Goal: Information Seeking & Learning: Learn about a topic

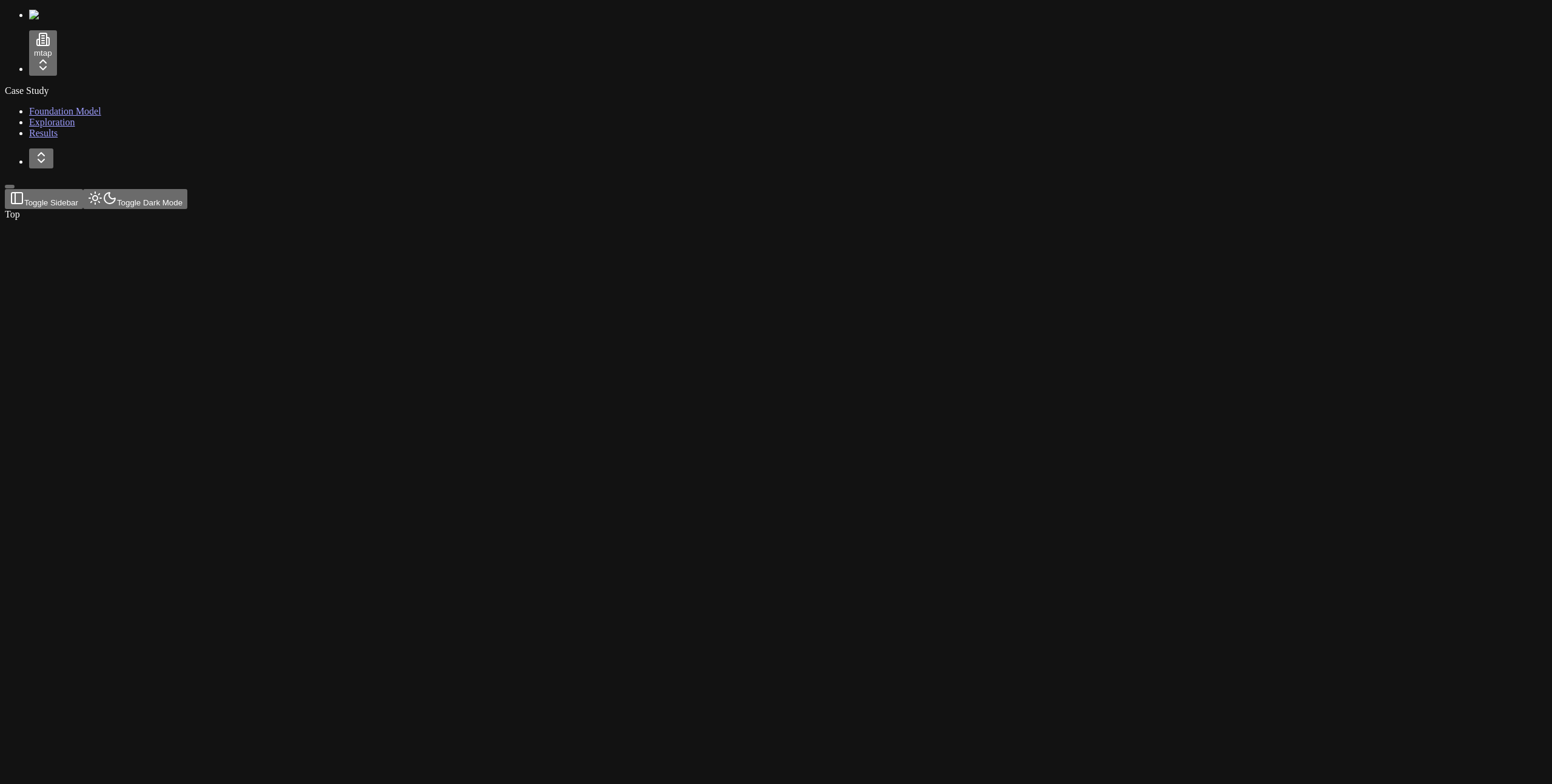
click at [314, 220] on div at bounding box center [717, 220] width 1426 height 0
click at [86, 58] on html "mtap Case Study Foundation Model Exploration Results Toggle Sidebar Toggle Dark…" at bounding box center [776, 112] width 1552 height 225
click at [126, 100] on div at bounding box center [132, 90] width 47 height 17
click at [82, 60] on html "prime Case Study Foundation Model Exploration Results Toggle Sidebar Toggle Dar…" at bounding box center [776, 112] width 1552 height 225
drag, startPoint x: 130, startPoint y: 107, endPoint x: 123, endPoint y: 111, distance: 8.1
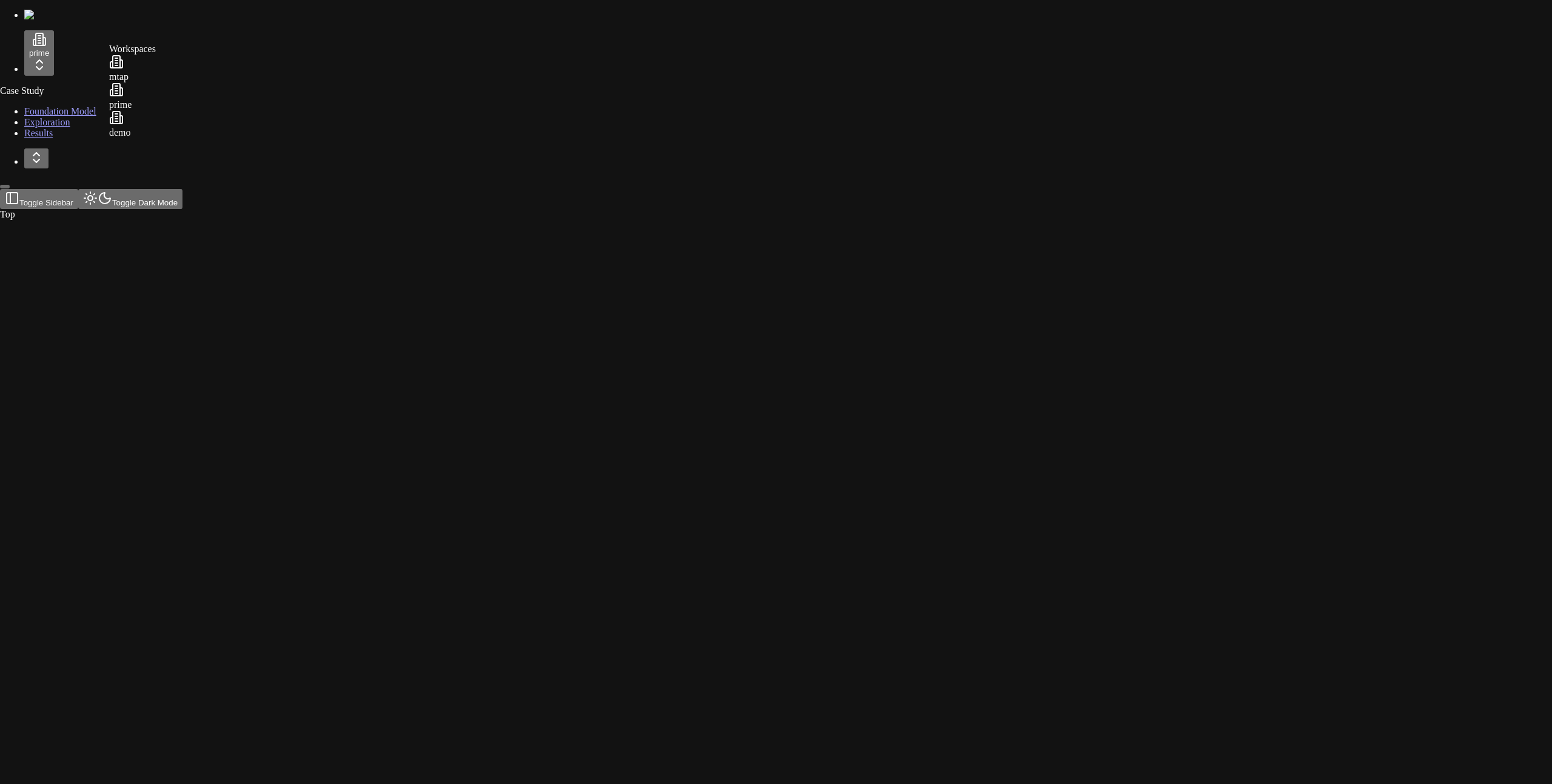
click at [131, 100] on div at bounding box center [132, 90] width 47 height 17
click at [75, 127] on link "Exploration" at bounding box center [52, 122] width 46 height 11
click at [64, 127] on link "Exploration" at bounding box center [52, 122] width 46 height 11
click at [70, 139] on div "Case Study Foundation Model Exploration Results" at bounding box center [776, 112] width 1542 height 53
click at [67, 139] on div "Case Study Foundation Model Exploration Results" at bounding box center [776, 112] width 1542 height 53
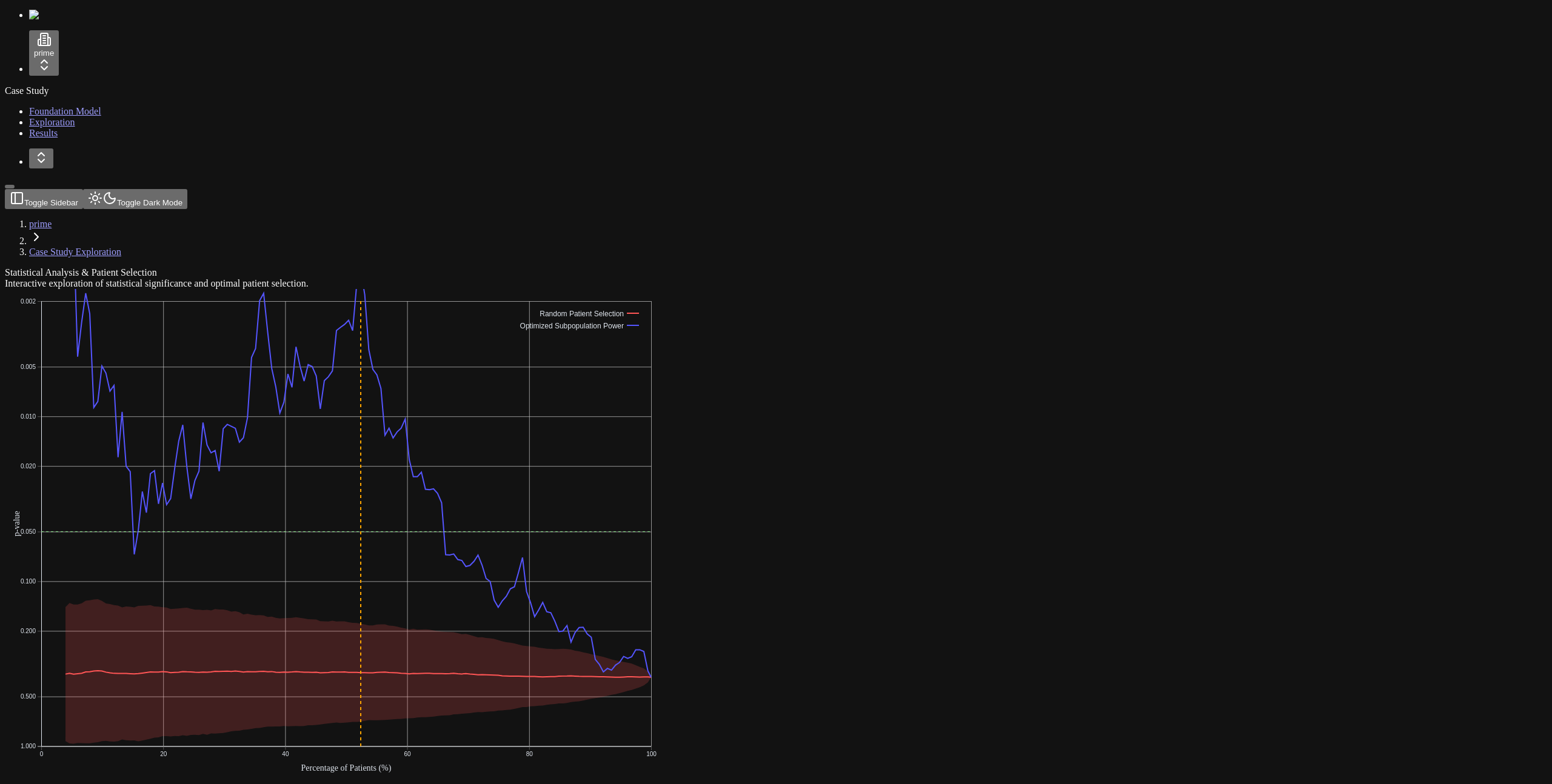
click at [64, 107] on span "Foundation Model" at bounding box center [65, 111] width 72 height 11
click at [87, 139] on div "Case Study Foundation Model Exploration Results" at bounding box center [776, 112] width 1542 height 53
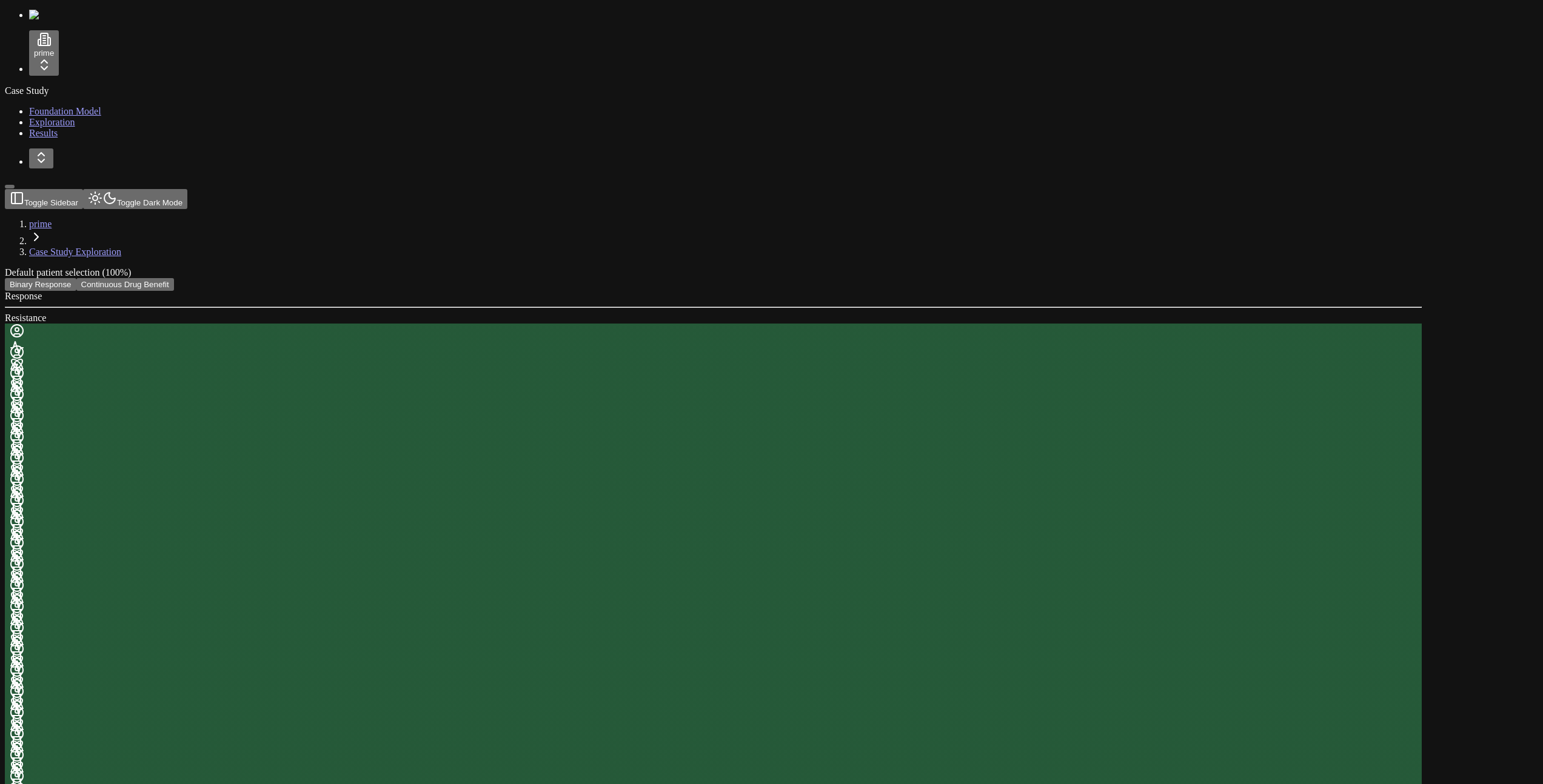
click at [174, 278] on button "Continuous Drug Benefit" at bounding box center [125, 284] width 98 height 12
click at [75, 127] on link "Exploration" at bounding box center [52, 122] width 46 height 11
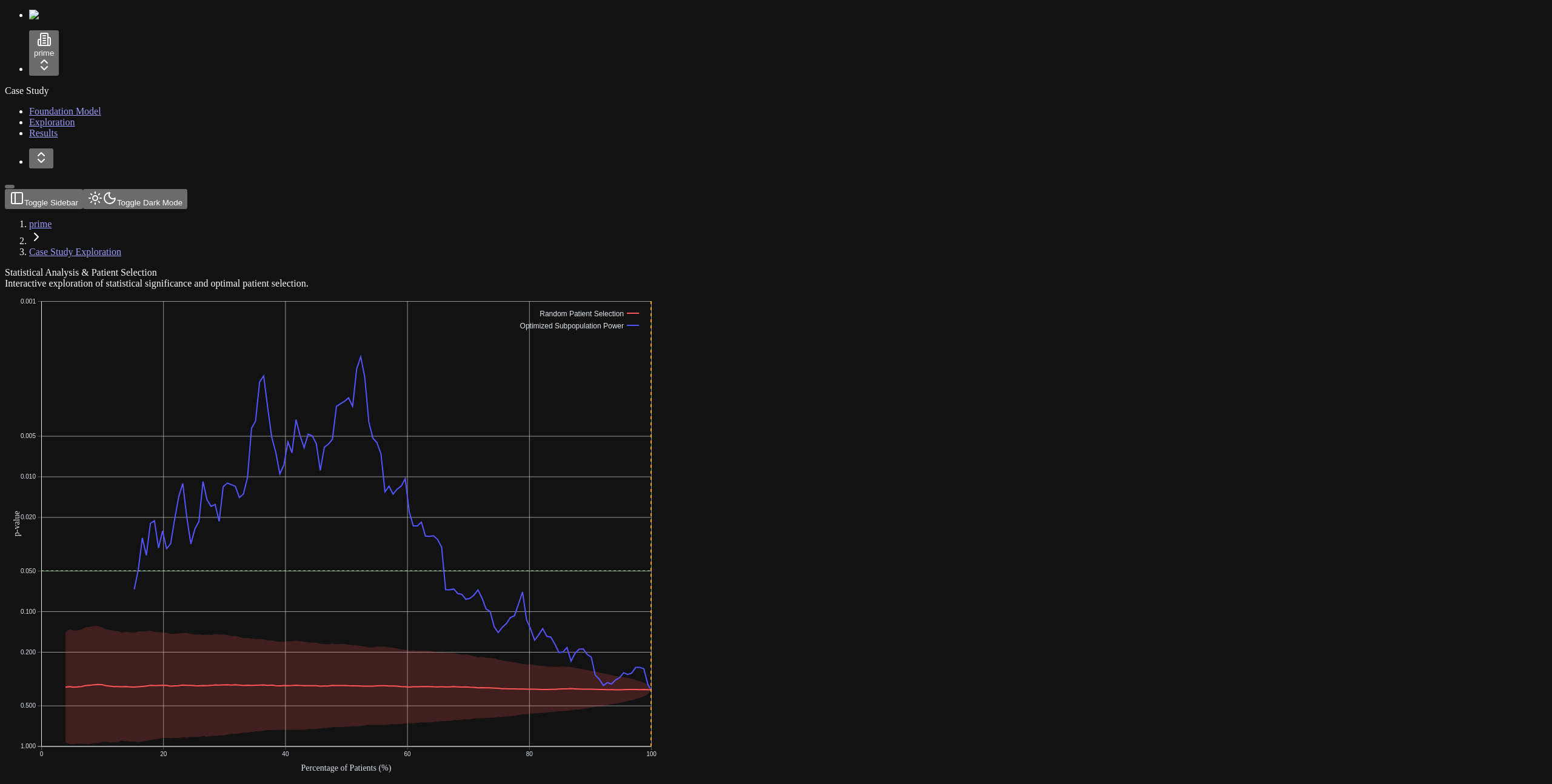
click at [663, 289] on icon "0 20 40 60 80 100 0.001 0.005 0.010 0.020 0.050 0.100 0.200 0.500 1.000 Percent…" at bounding box center [333, 535] width 658 height 494
click at [78, 109] on span "Foundation Model" at bounding box center [65, 111] width 72 height 11
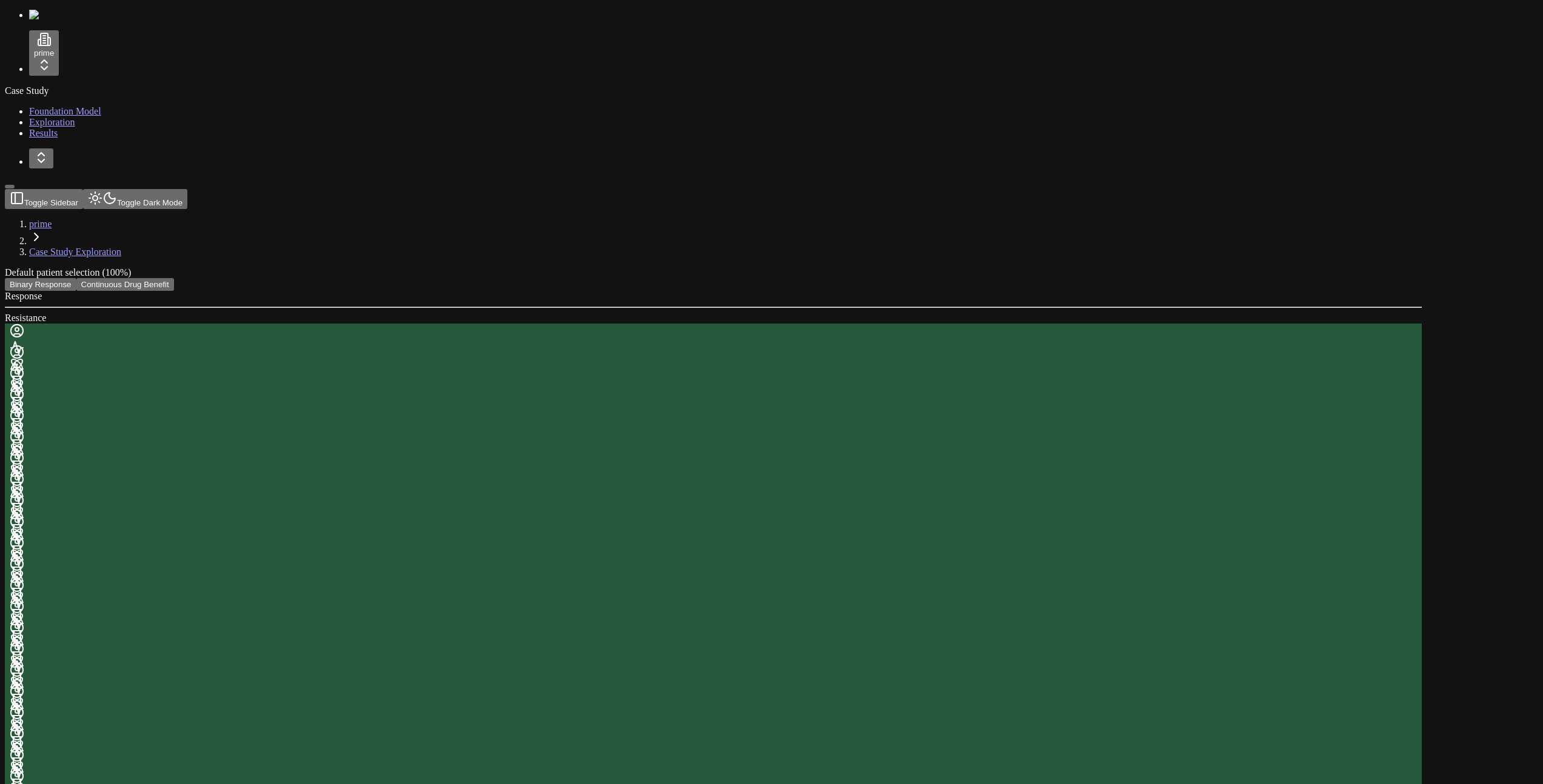
click at [57, 139] on div "Case Study Foundation Model Exploration Results" at bounding box center [771, 112] width 1533 height 53
click at [305, 290] on div "Response Resistance" at bounding box center [713, 551] width 1417 height 521
click at [174, 278] on button "Continuous Drug Benefit" at bounding box center [125, 284] width 98 height 12
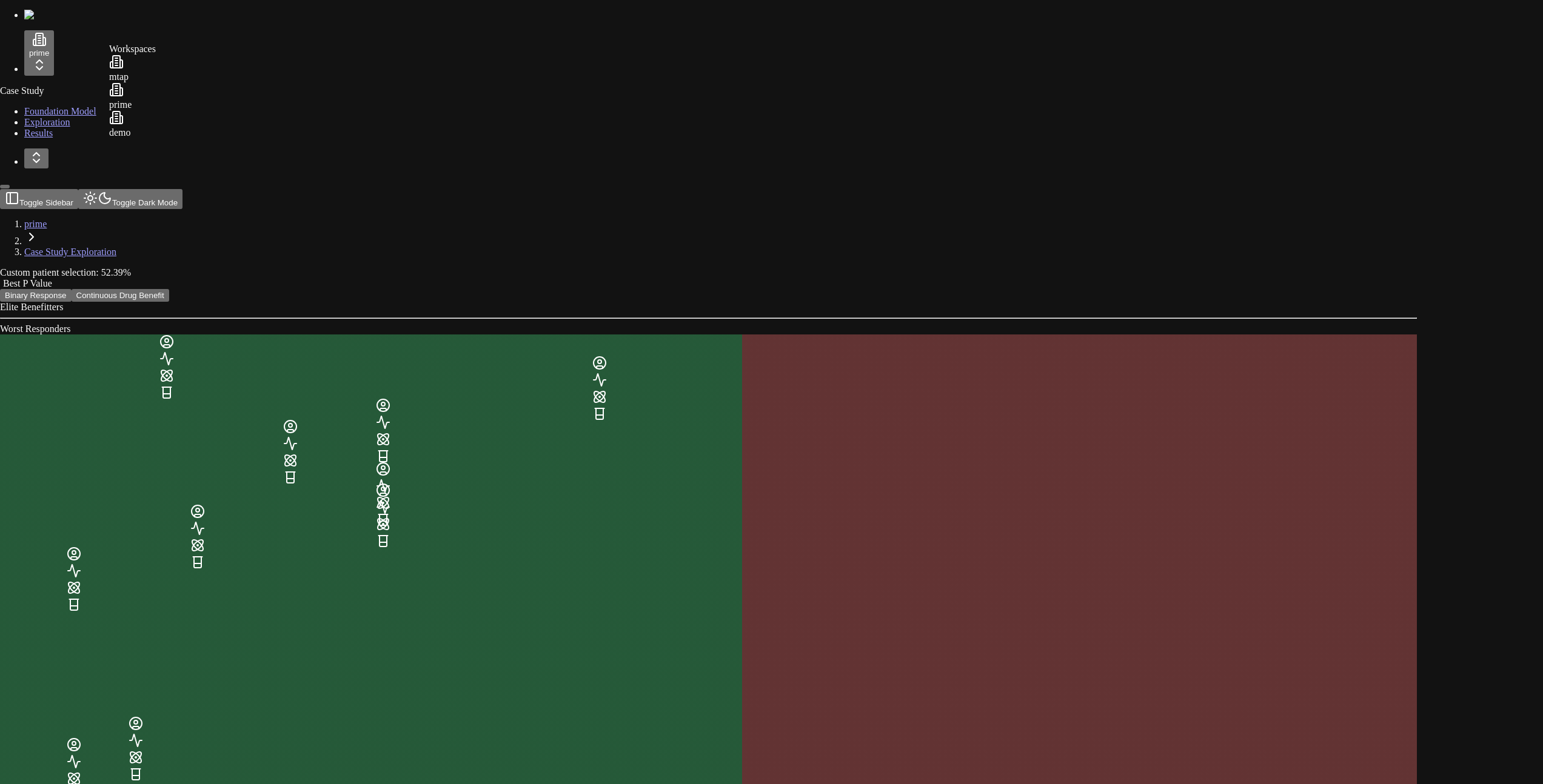
click at [85, 53] on html "prime Case Study Foundation Model Exploration Results Toggle Sidebar Toggle Dar…" at bounding box center [771, 705] width 1543 height 1409
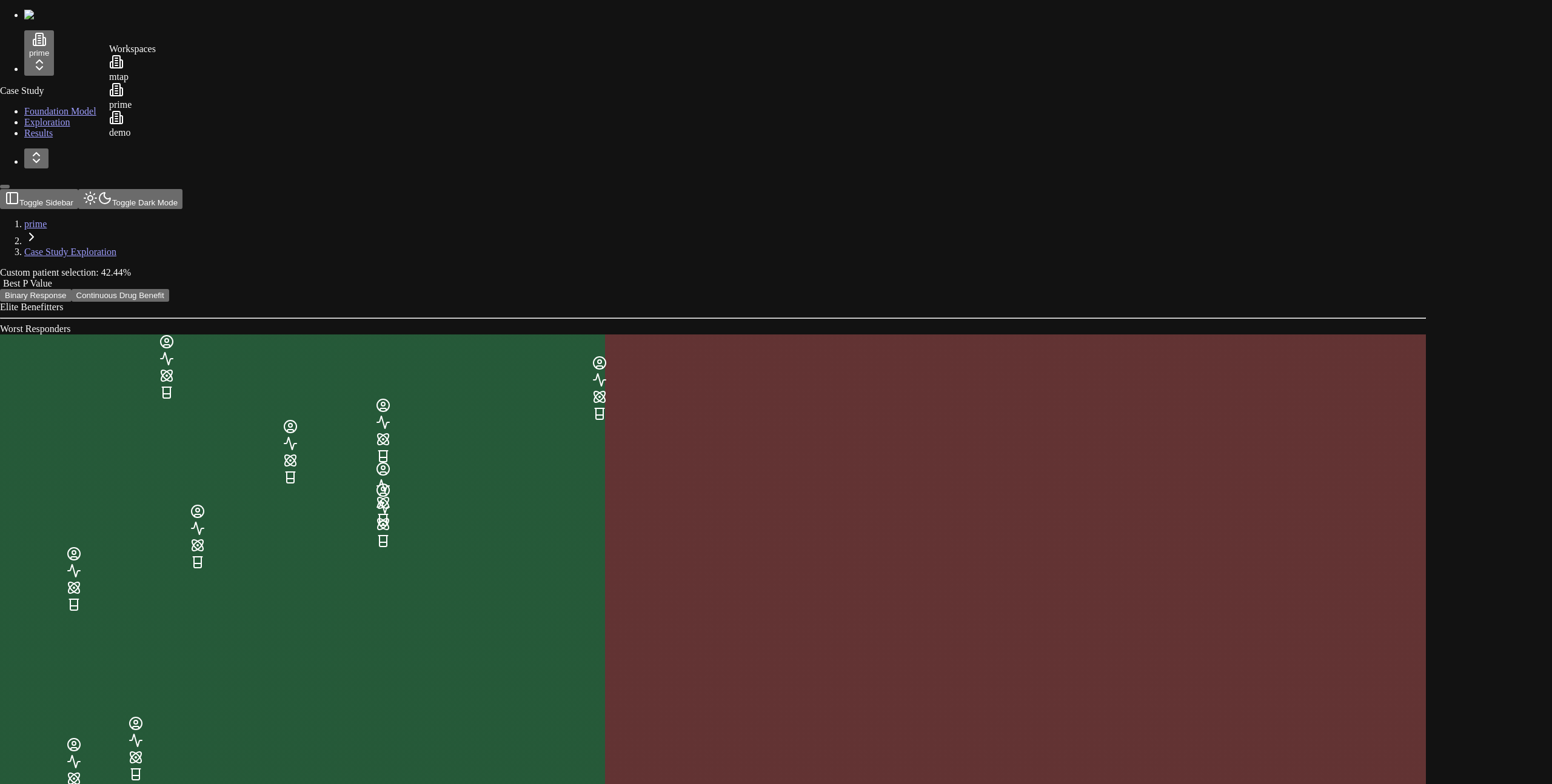
click at [155, 134] on div "demo" at bounding box center [132, 124] width 47 height 28
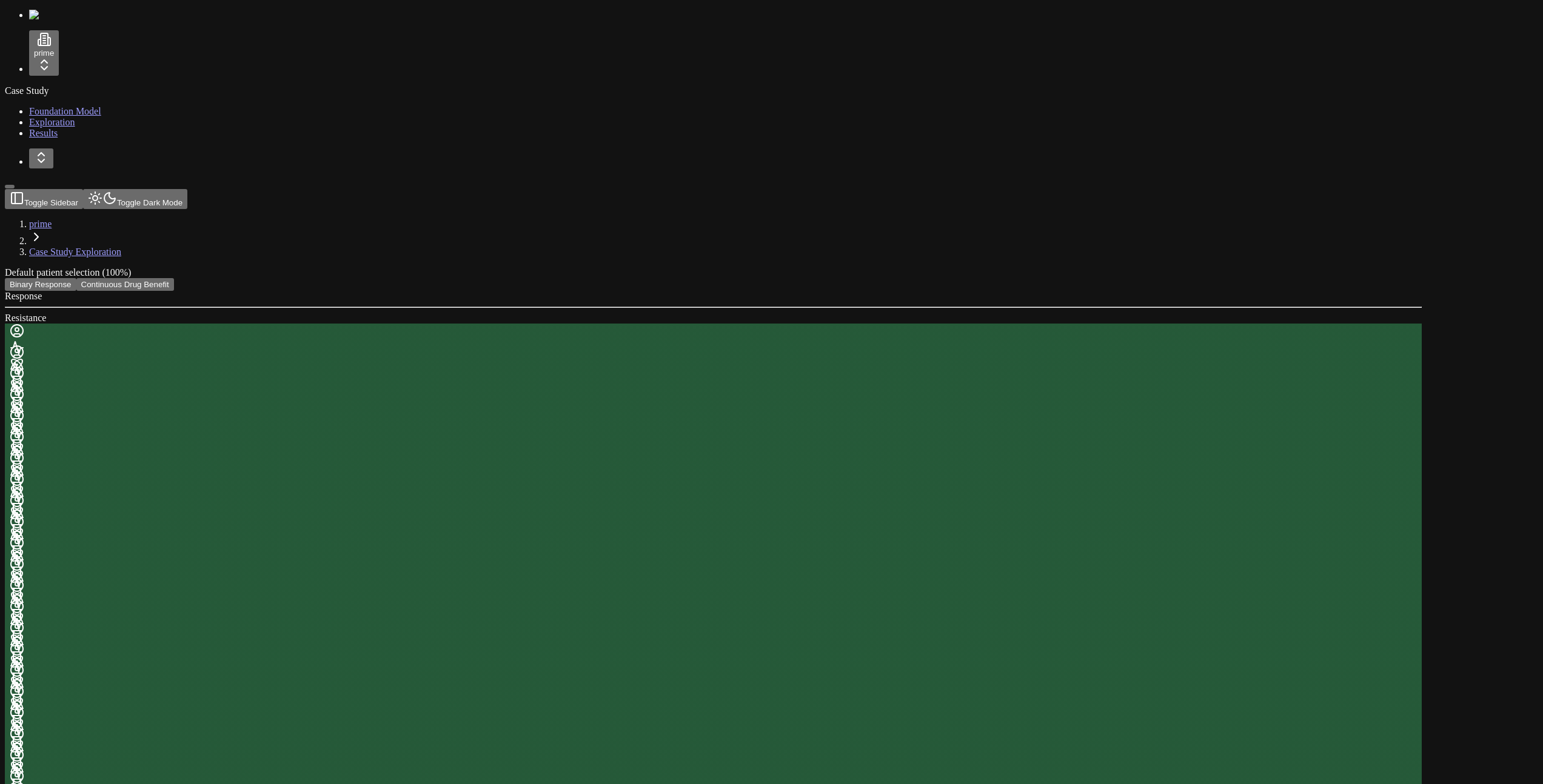
click at [76, 58] on html "prime Case Study Foundation Model Exploration Results Toggle Sidebar Toggle Dar…" at bounding box center [771, 675] width 1543 height 1350
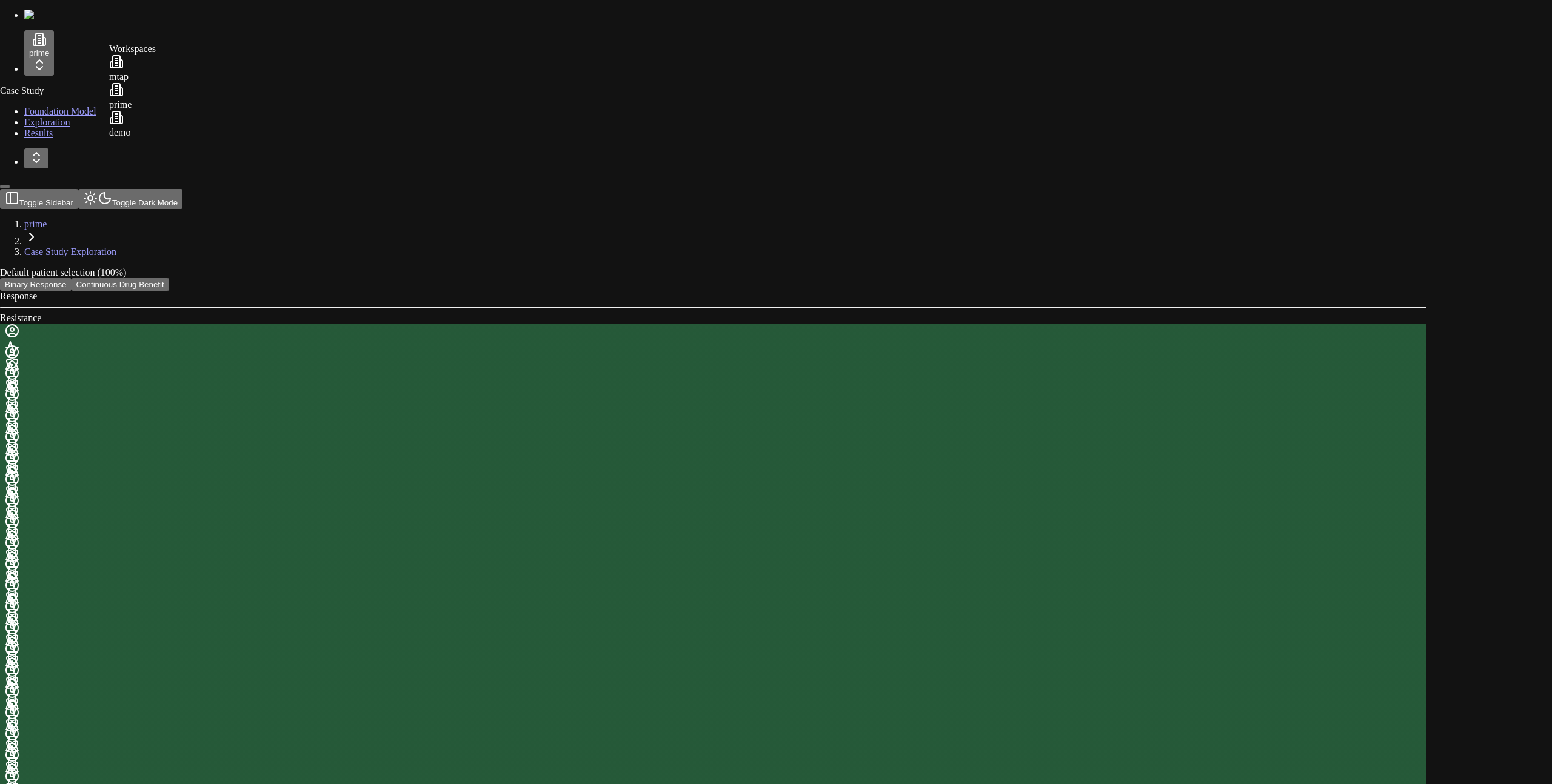
click at [984, 170] on html "prime Case Study Foundation Model Exploration Results Toggle Sidebar Toggle Dar…" at bounding box center [776, 675] width 1552 height 1350
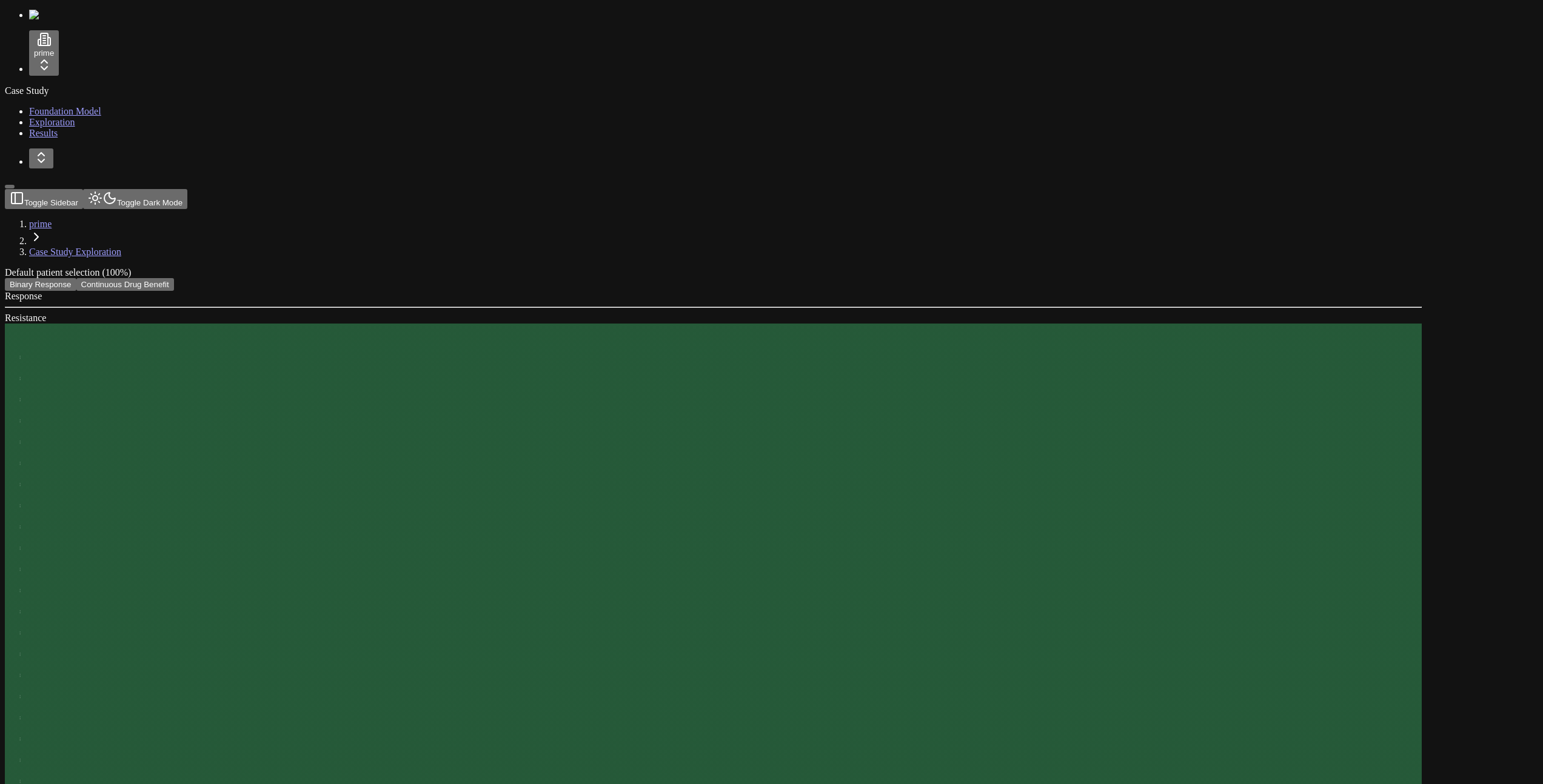
click at [79, 139] on div "Case Study Foundation Model Exploration Results" at bounding box center [771, 112] width 1533 height 53
click at [87, 53] on html "prime Case Study Foundation Model Exploration Results Toggle Sidebar Toggle Dar…" at bounding box center [771, 675] width 1543 height 1350
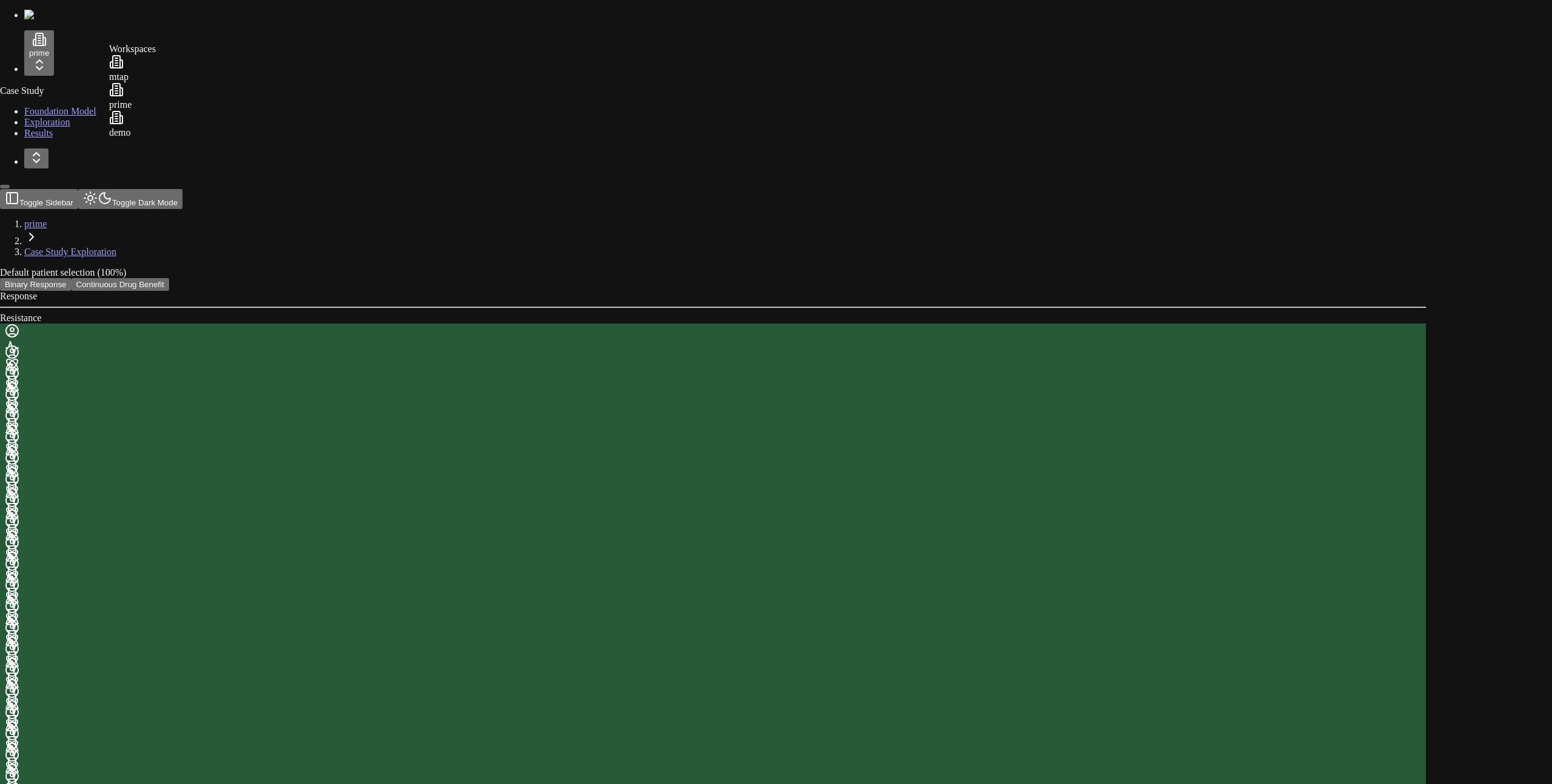
click at [1032, 429] on html "prime Case Study Foundation Model Exploration Results Toggle Sidebar Toggle Dar…" at bounding box center [776, 675] width 1552 height 1350
click at [77, 764] on html "prime Case Study Foundation Model Exploration Results Toggle Sidebar Toggle Dar…" at bounding box center [776, 675] width 1552 height 1350
click at [150, 758] on div "Log out" at bounding box center [132, 751] width 45 height 17
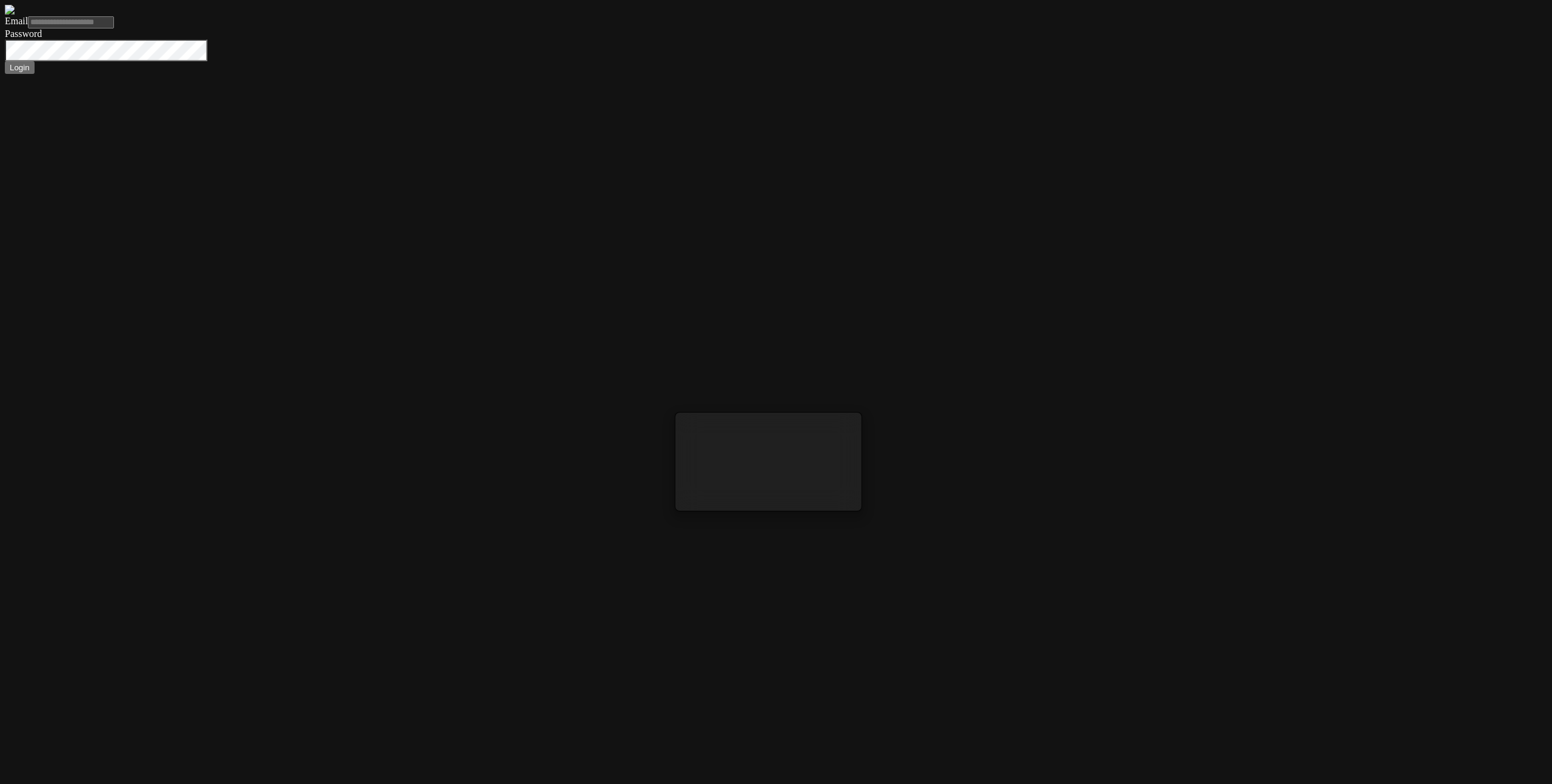
click at [114, 28] on input "Email" at bounding box center [71, 23] width 86 height 12
type input "**********"
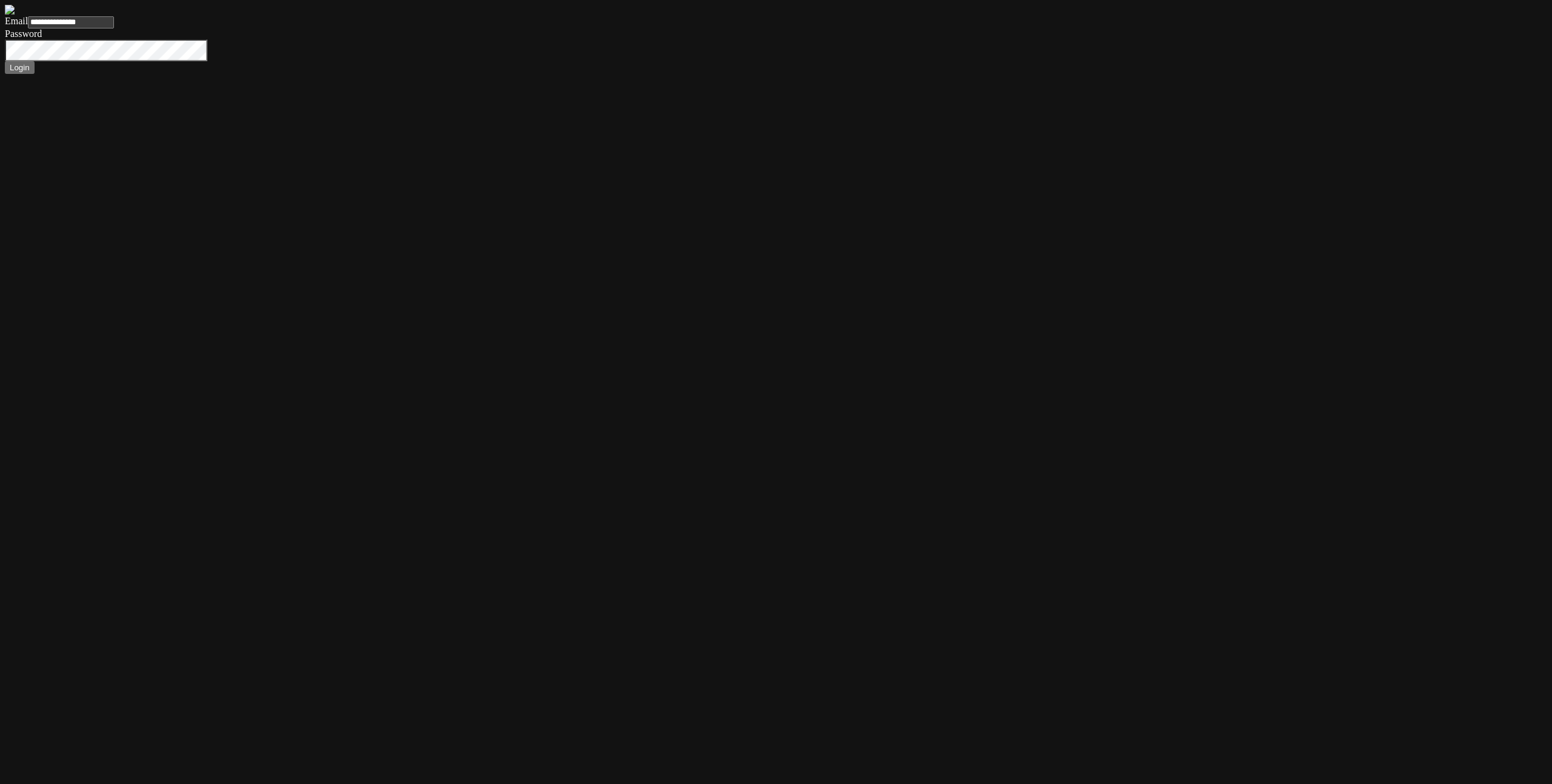
click at [4, 61] on button "Login" at bounding box center [19, 67] width 30 height 12
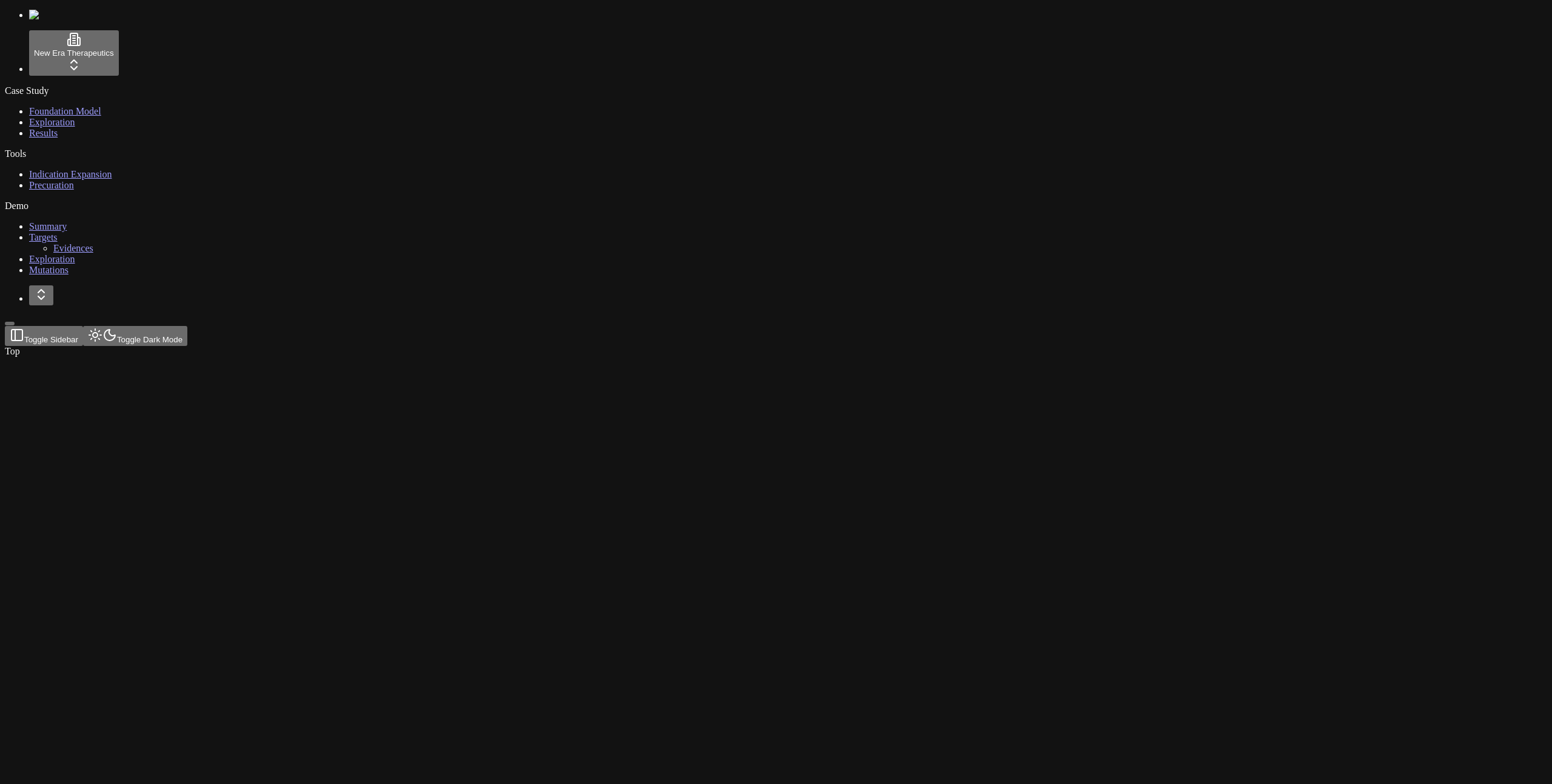
click at [84, 53] on html "New Era Therapeutics Case Study Foundation Model Exploration Results Tools Indi…" at bounding box center [776, 181] width 1552 height 362
click at [391, 139] on html "New Era Therapeutics Case Study Foundation Model Exploration Results Tools Indi…" at bounding box center [776, 181] width 1552 height 362
click at [64, 109] on span "Foundation Model" at bounding box center [65, 111] width 72 height 11
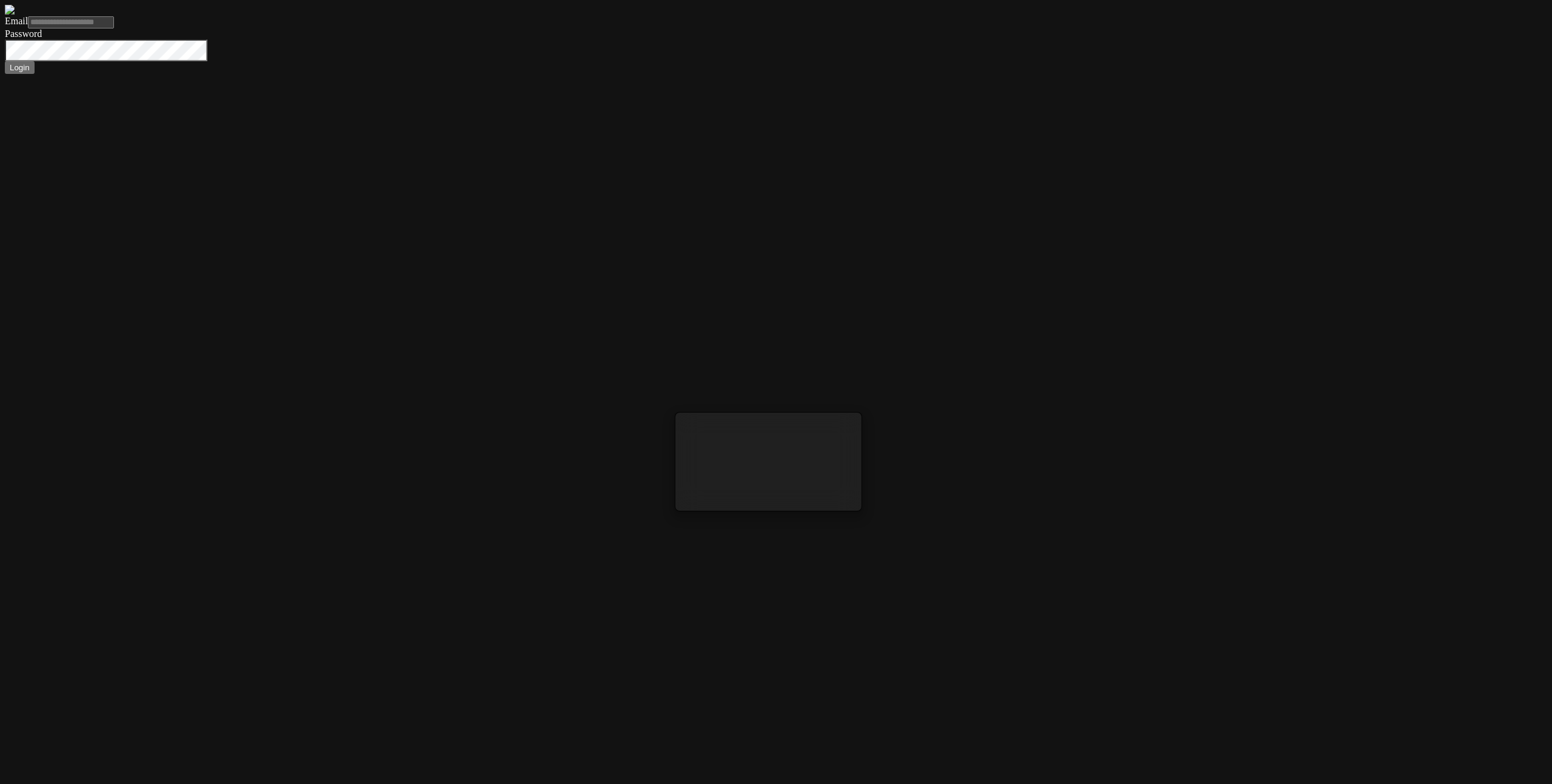
type input "**********"
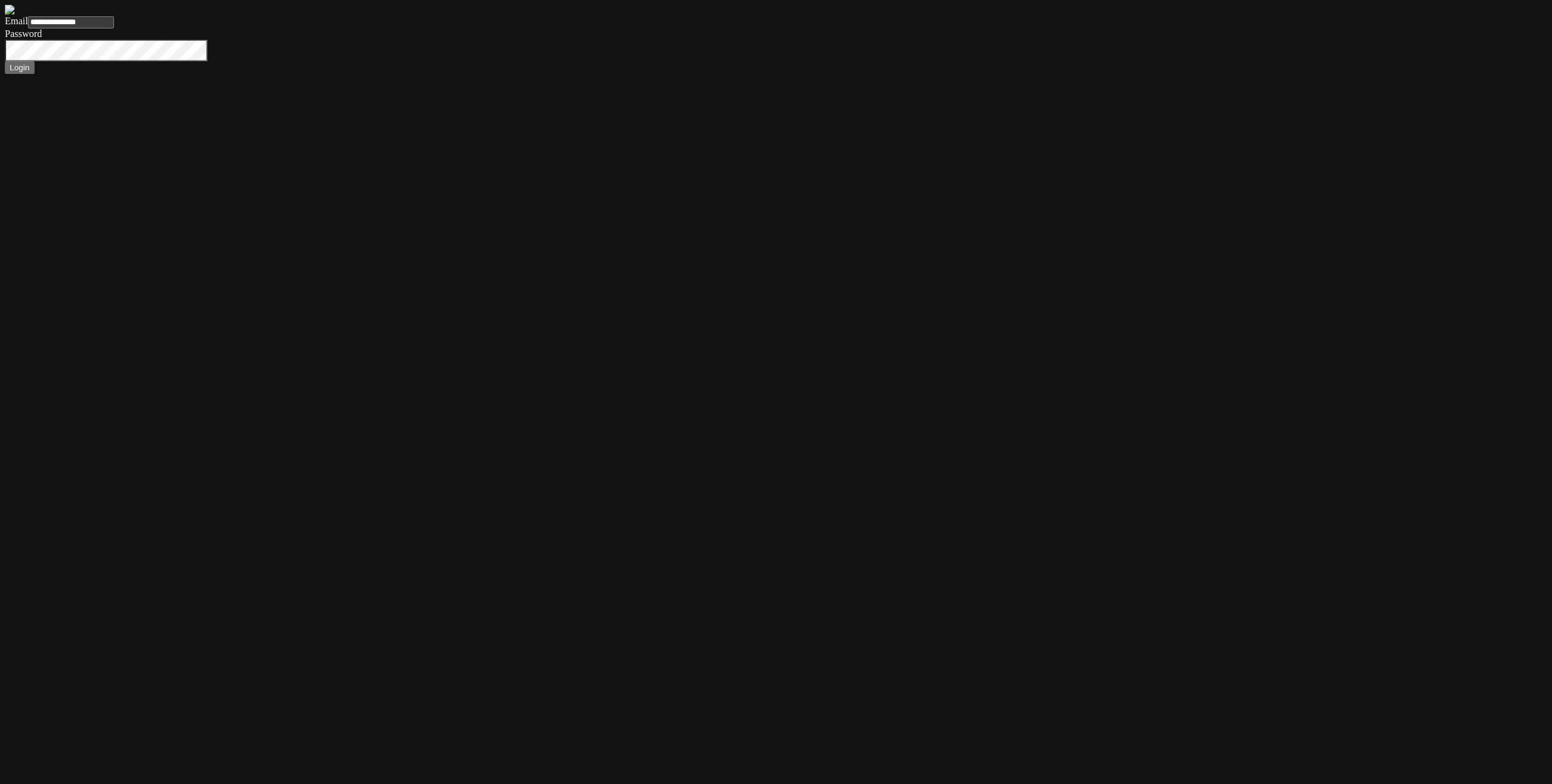
click at [4, 61] on button "Login" at bounding box center [19, 67] width 30 height 12
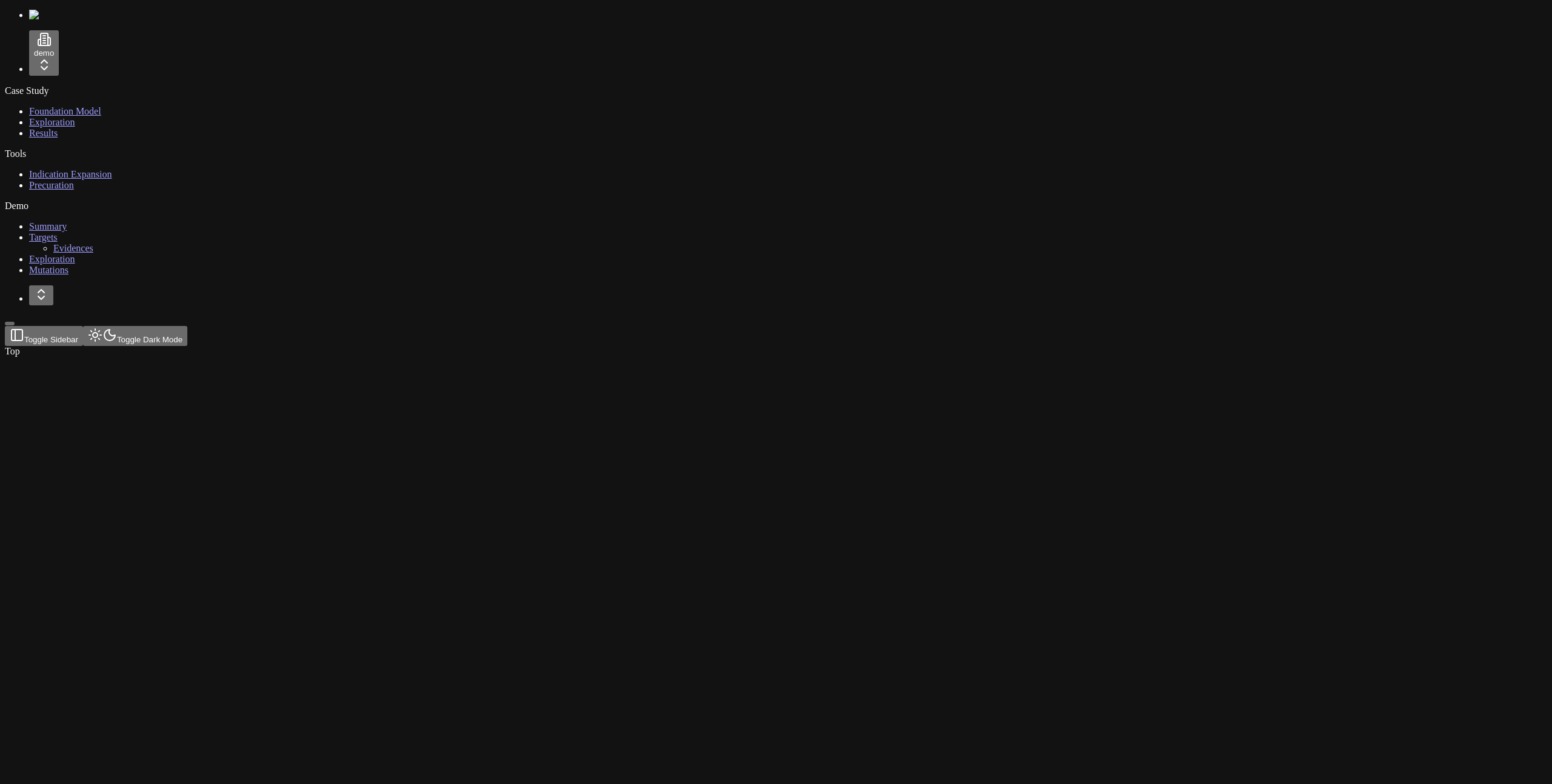
click at [74, 362] on html "demo Case Study Foundation Model Exploration Results Tools Indication Expansion…" at bounding box center [776, 181] width 1552 height 362
click at [154, 759] on div "Log out" at bounding box center [132, 751] width 45 height 17
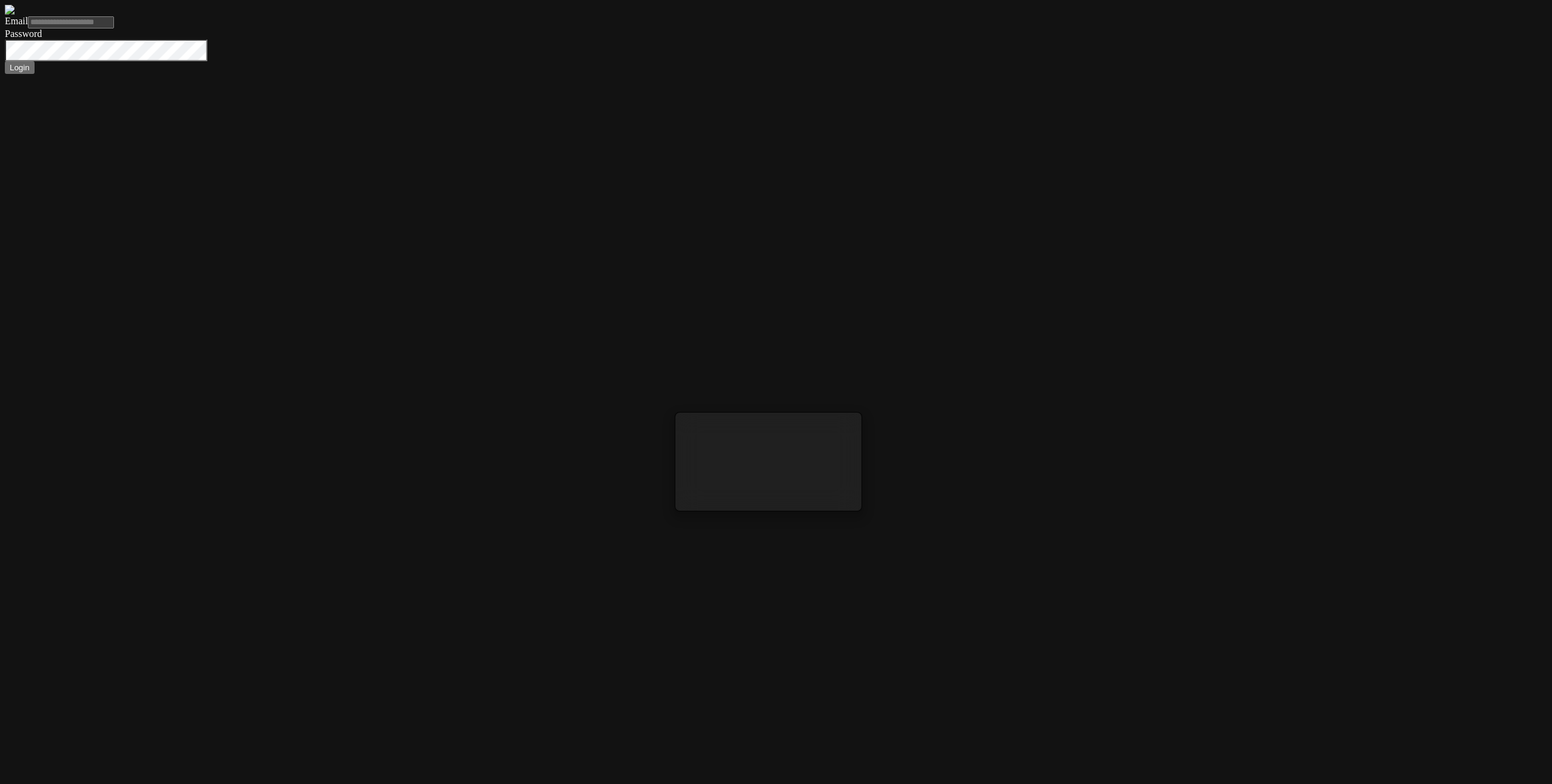
click at [941, 74] on form "Email Password Login" at bounding box center [776, 39] width 1542 height 69
click at [114, 28] on input "Email" at bounding box center [71, 23] width 86 height 12
drag, startPoint x: 1082, startPoint y: 454, endPoint x: 913, endPoint y: 448, distance: 169.1
click at [1082, 74] on form "Email Password Login" at bounding box center [776, 39] width 1542 height 69
click at [114, 28] on input "Email" at bounding box center [71, 23] width 86 height 12
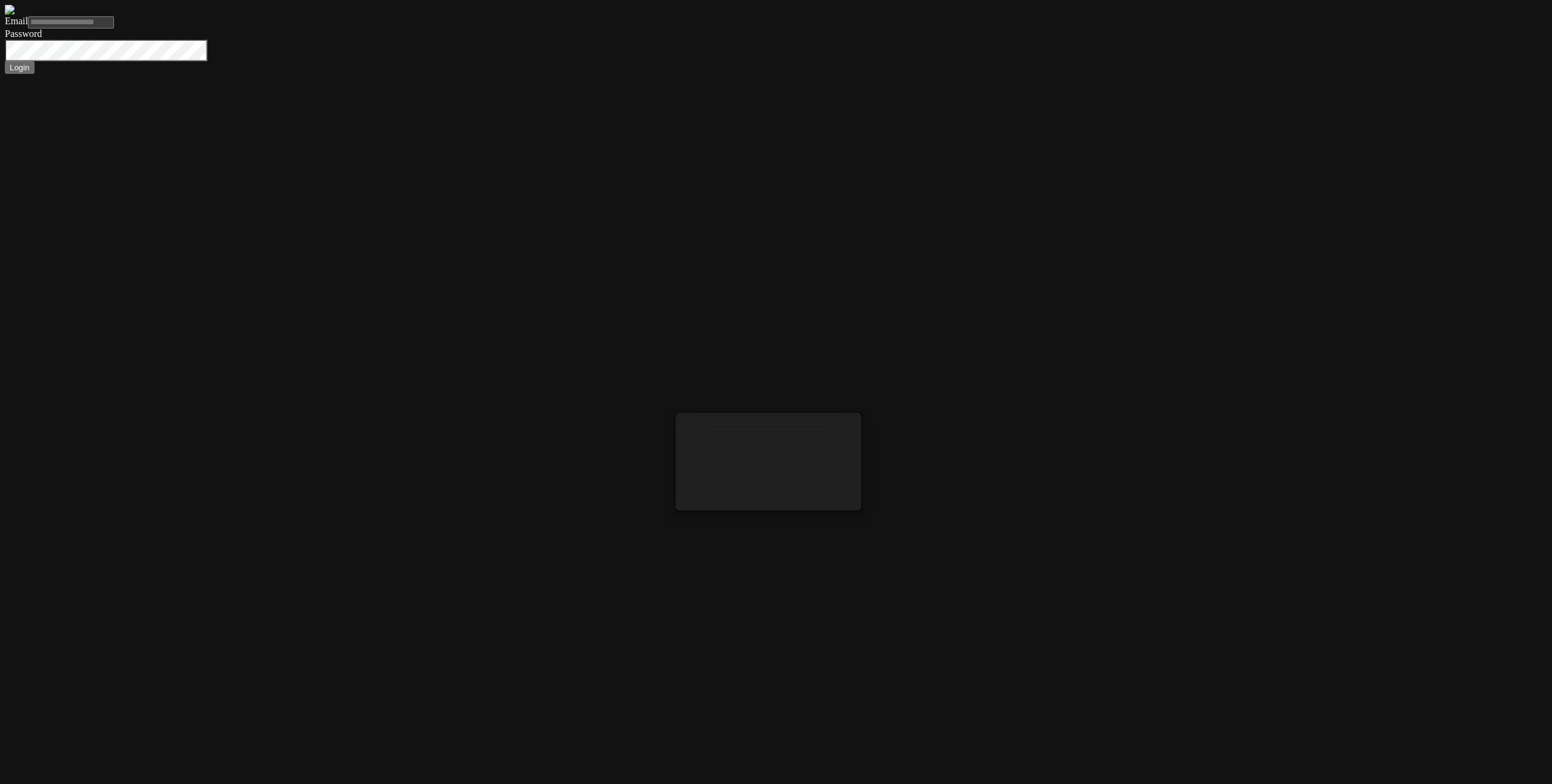
click at [28, 26] on label "Email" at bounding box center [16, 21] width 23 height 11
click at [114, 28] on input "Email" at bounding box center [71, 23] width 86 height 12
click at [832, 74] on div "Email Password Login" at bounding box center [776, 39] width 1542 height 69
click at [114, 28] on input "Email" at bounding box center [71, 23] width 86 height 12
click at [935, 74] on form "Email Password Login" at bounding box center [776, 39] width 1542 height 69
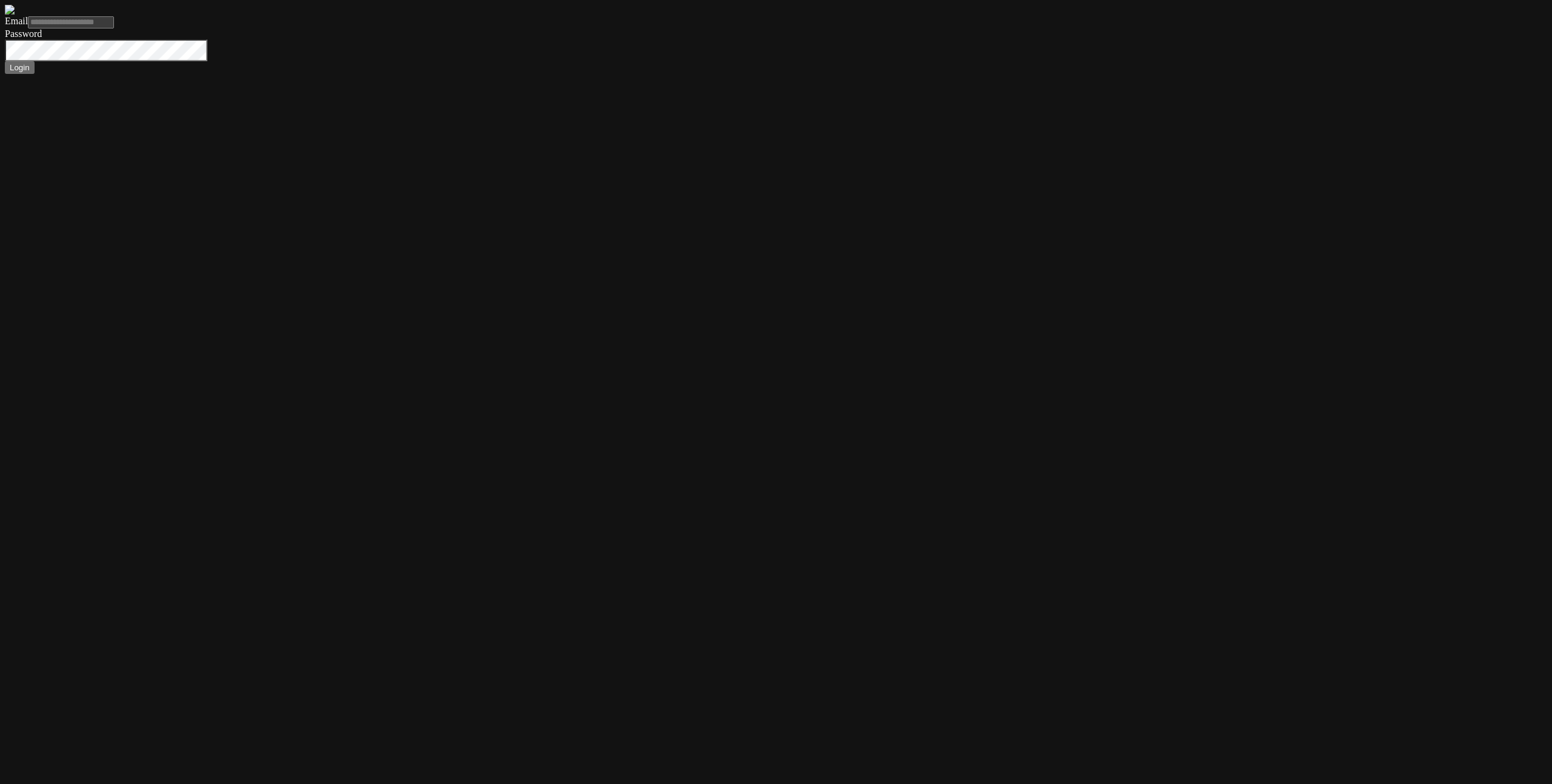
click at [114, 28] on input "Email" at bounding box center [71, 23] width 86 height 12
click at [1068, 74] on form "Email Password Login" at bounding box center [776, 39] width 1542 height 69
click at [708, 74] on form "Email Password Login" at bounding box center [776, 39] width 1542 height 69
type input "**********"
click at [4, 61] on button "Login" at bounding box center [19, 67] width 30 height 12
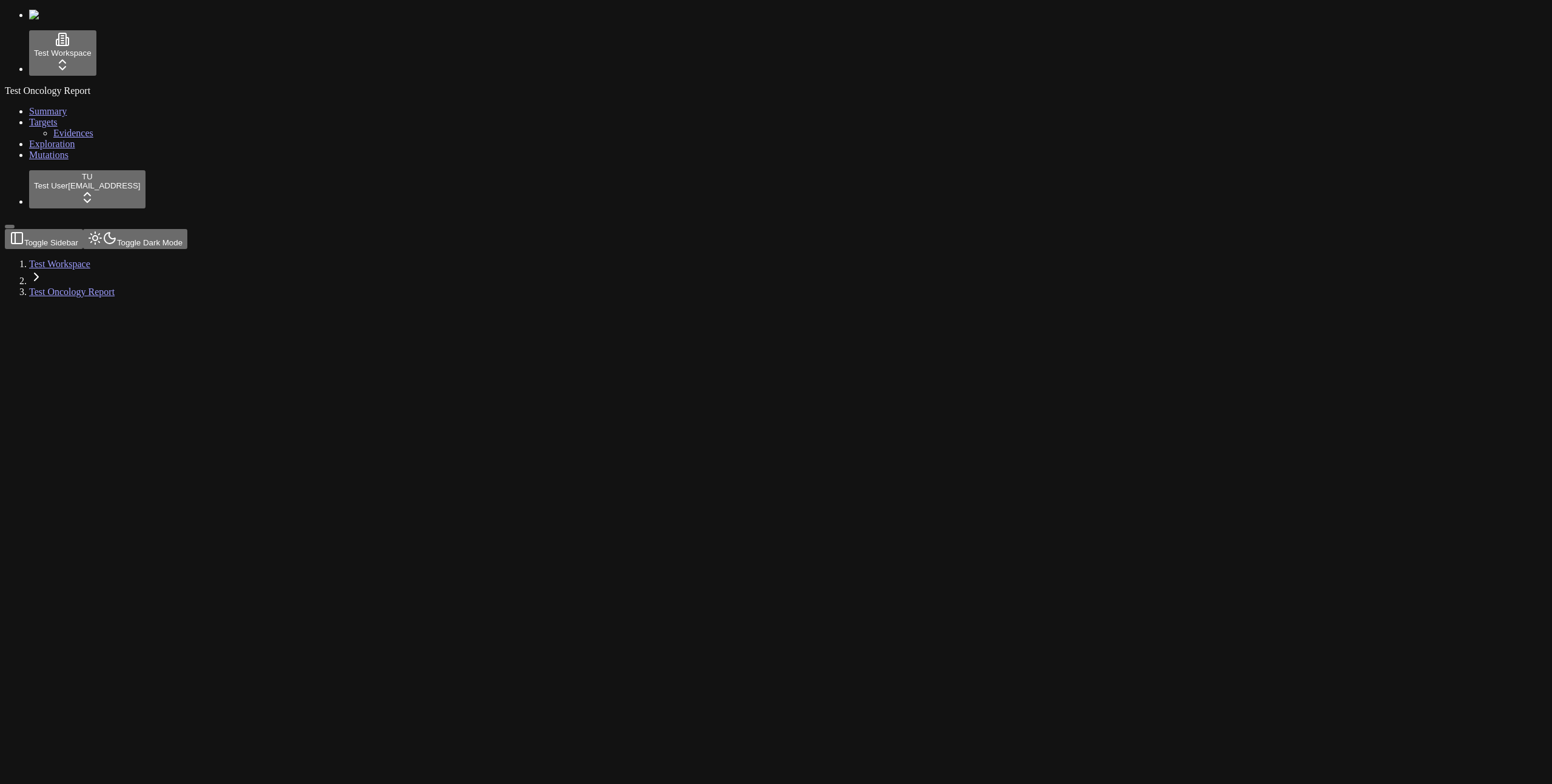
click at [57, 160] on link "Mutations" at bounding box center [49, 155] width 40 height 11
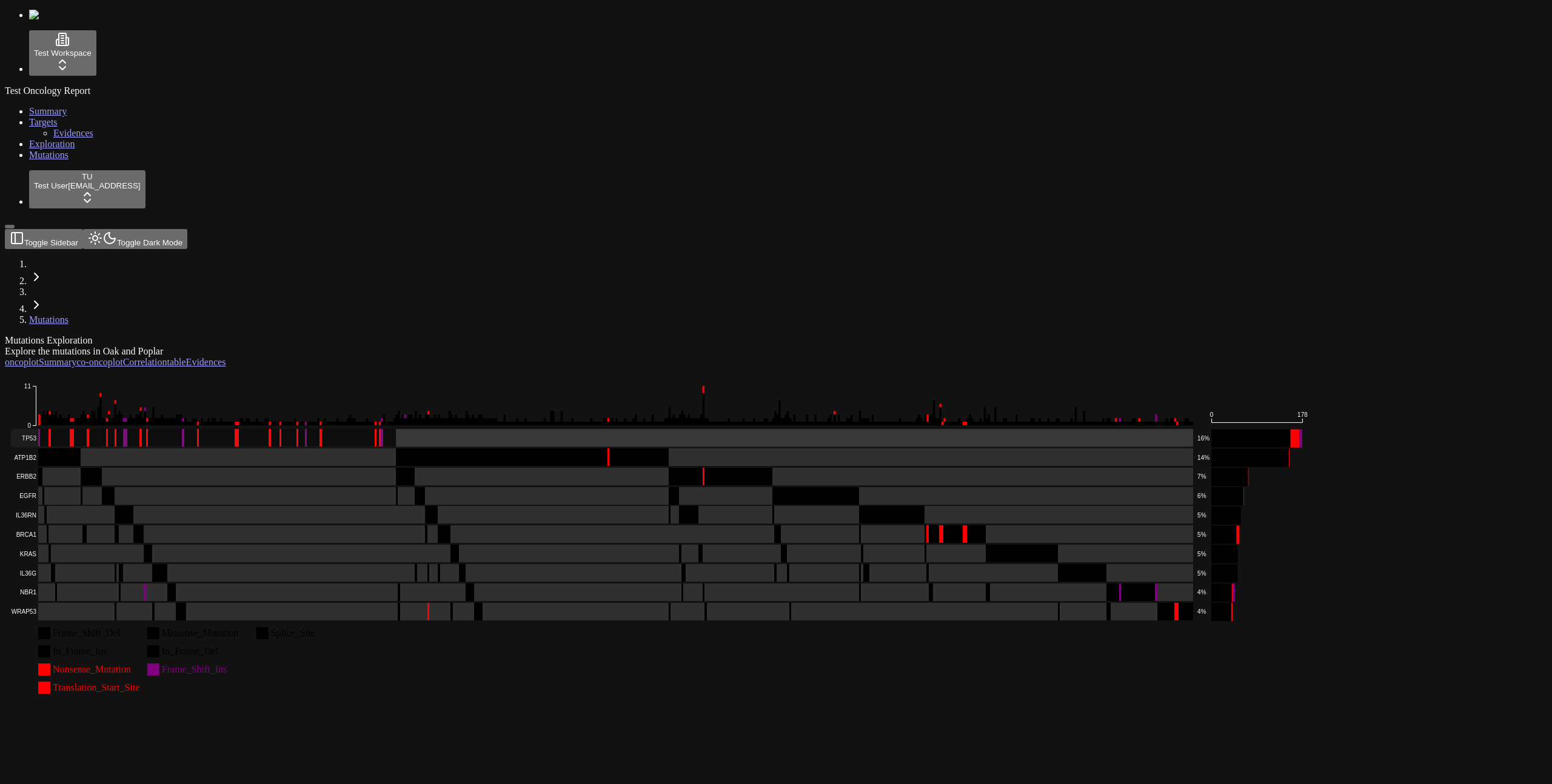
click at [400, 429] on rect at bounding box center [602, 438] width 1184 height 19
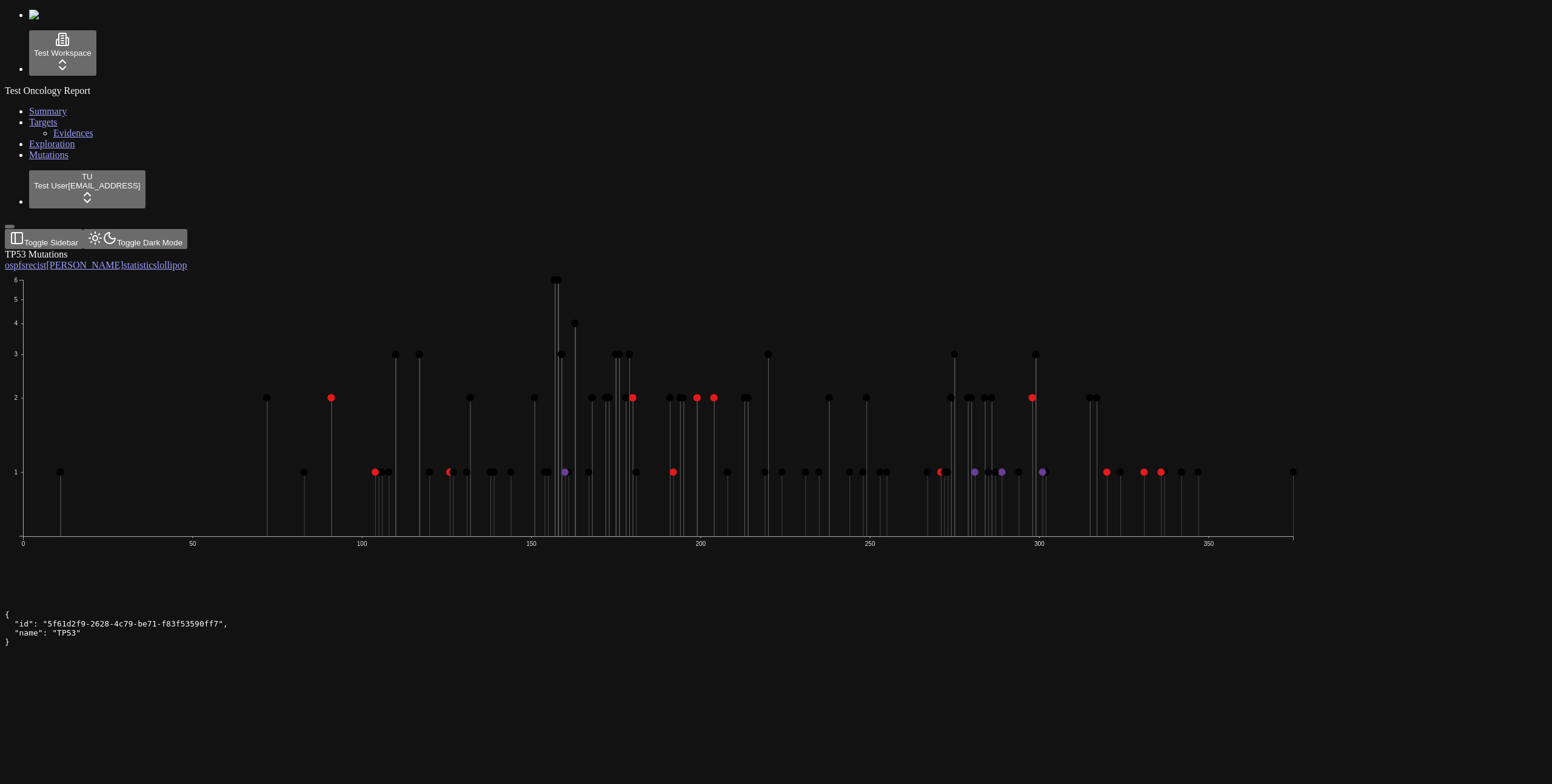
click at [280, 602] on div "TP53 Mutations os pfs recist [PERSON_NAME] statistics lollipop 1 2 3 4 5 6 0 50…" at bounding box center [717, 426] width 1426 height 353
drag, startPoint x: 500, startPoint y: 320, endPoint x: 503, endPoint y: 366, distance: 46.1
click at [501, 321] on icon "1 2 3 4 5 6 0 50 100 150 200 250 300 350" at bounding box center [658, 435] width 1308 height 329
drag, startPoint x: 503, startPoint y: 366, endPoint x: 510, endPoint y: 377, distance: 13.0
click at [510, 377] on icon "1 2 3 4 5 6 0 50 100 150 200 250 300 350" at bounding box center [658, 435] width 1308 height 329
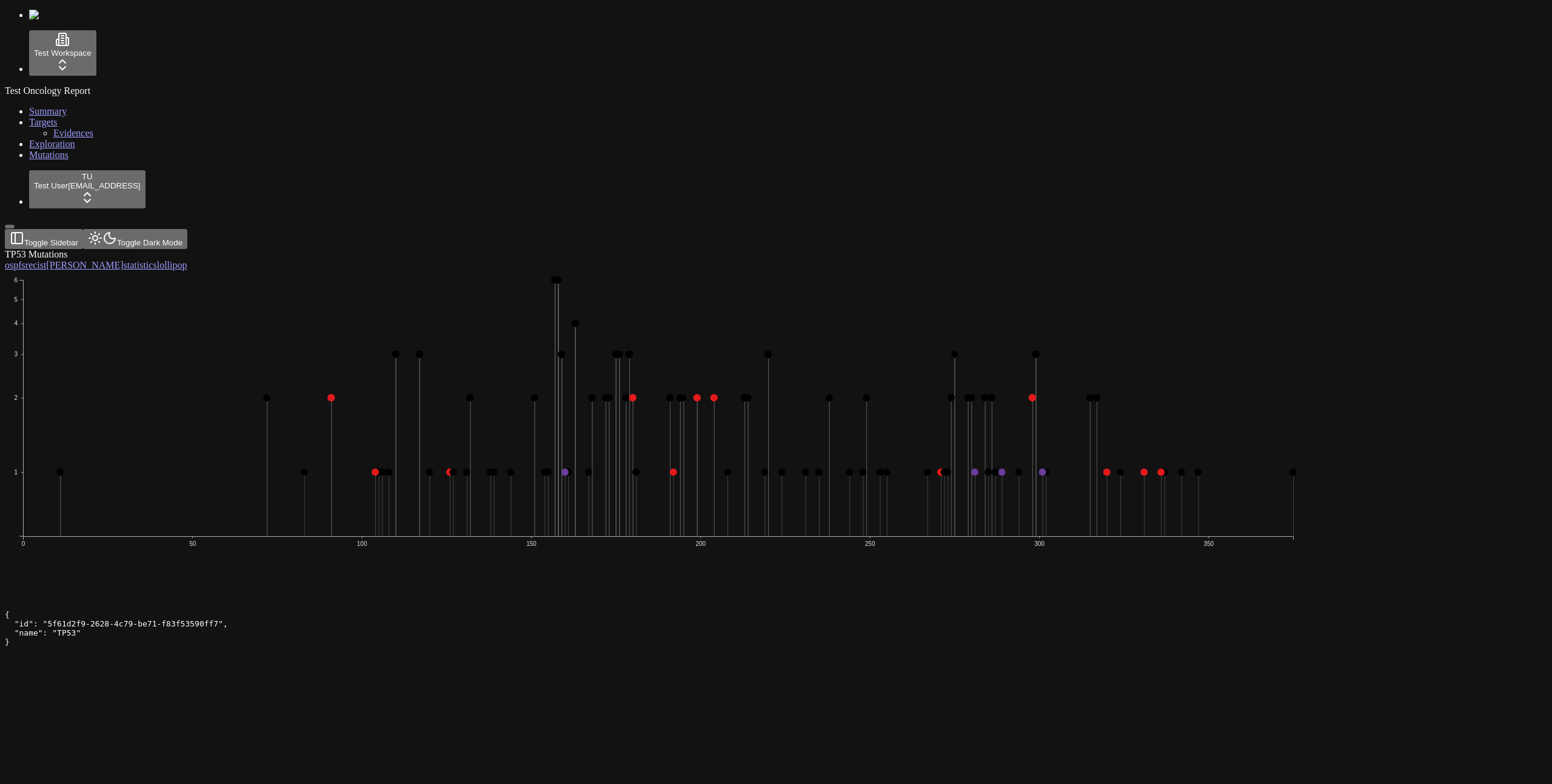
drag, startPoint x: 510, startPoint y: 377, endPoint x: 521, endPoint y: 351, distance: 28.2
click at [519, 366] on icon "1 2 3 4 5 6 0 50 100 150 200 250 300 350" at bounding box center [658, 435] width 1308 height 329
click at [521, 351] on icon "1 2 3 4 5 6 0 50 100 150 200 250 300 350" at bounding box center [658, 435] width 1308 height 329
click at [458, 451] on div "1 2 3 4 5 6 0 50 100 150 200 250 300 350" at bounding box center [717, 436] width 1426 height 331
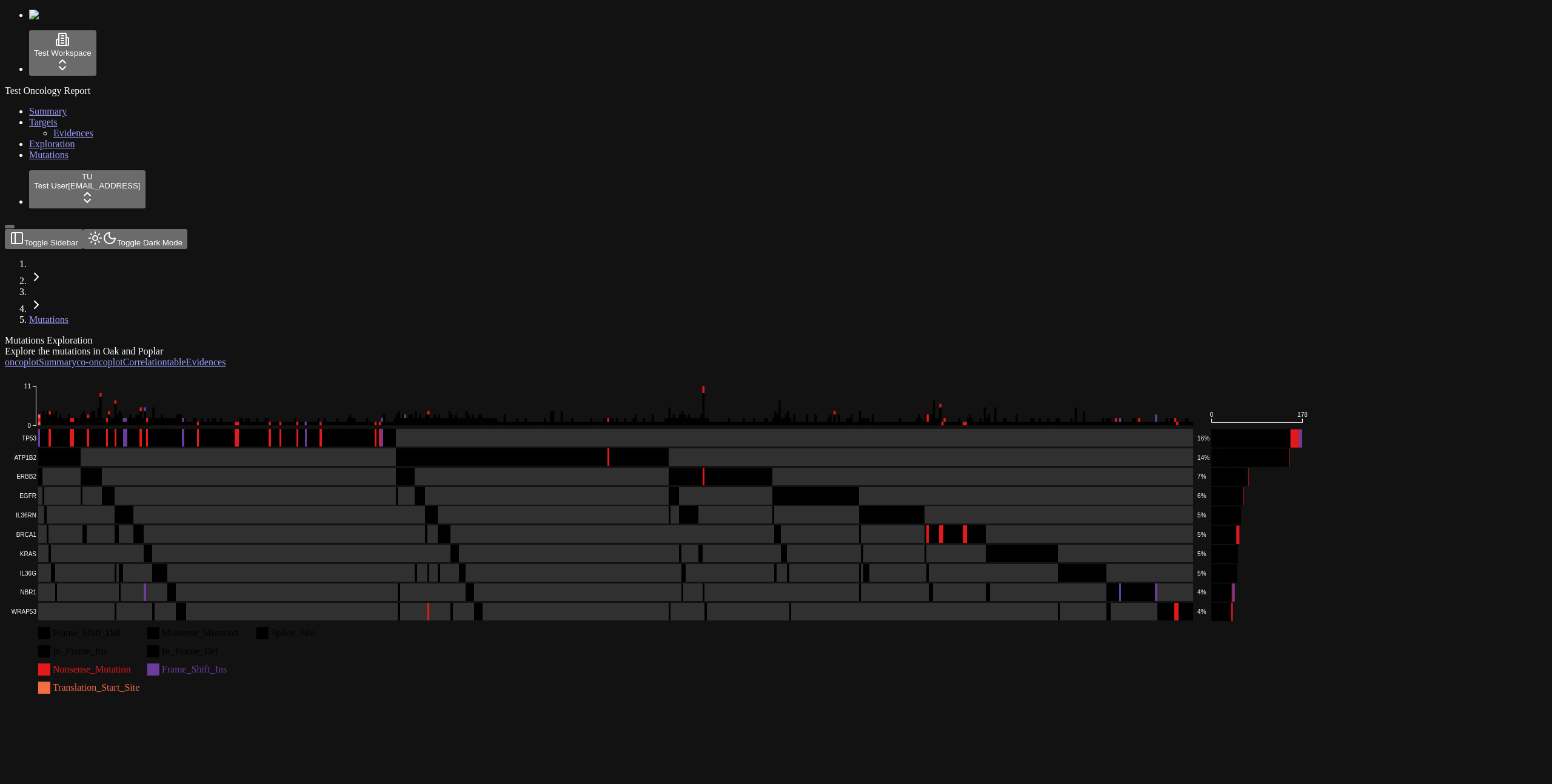
drag, startPoint x: 295, startPoint y: 131, endPoint x: 295, endPoint y: 147, distance: 16.0
click at [295, 368] on div "Frame_Shift_Del Missense_Mutation Splice_Site In_Frame_Ins In_Frame_Del Nonsens…" at bounding box center [717, 533] width 1426 height 331
click at [337, 429] on rect at bounding box center [602, 438] width 1184 height 19
click at [433, 468] on rect at bounding box center [602, 477] width 1184 height 19
click at [298, 487] on rect at bounding box center [602, 496] width 1184 height 19
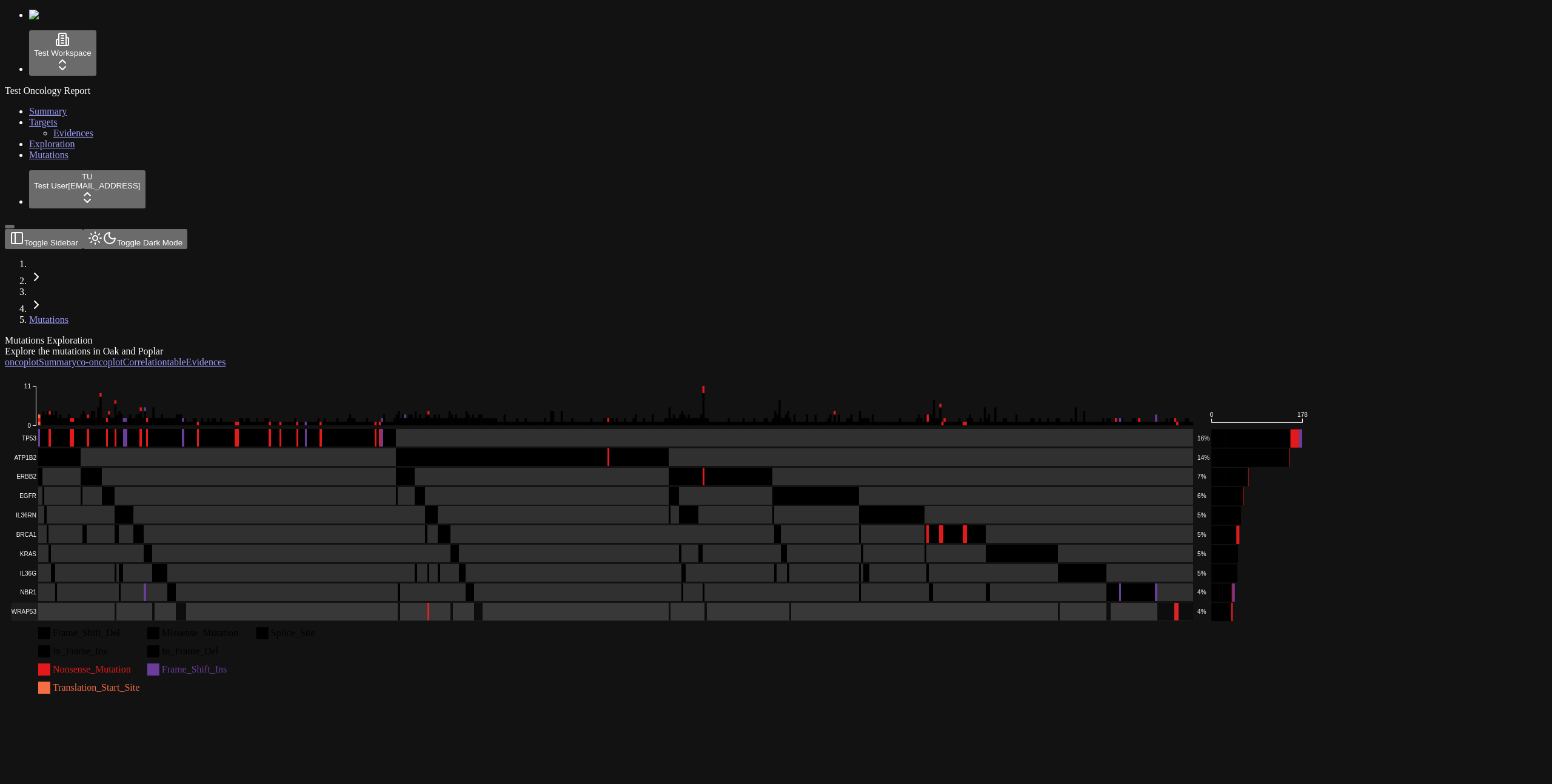
click at [439, 603] on rect at bounding box center [602, 612] width 1184 height 19
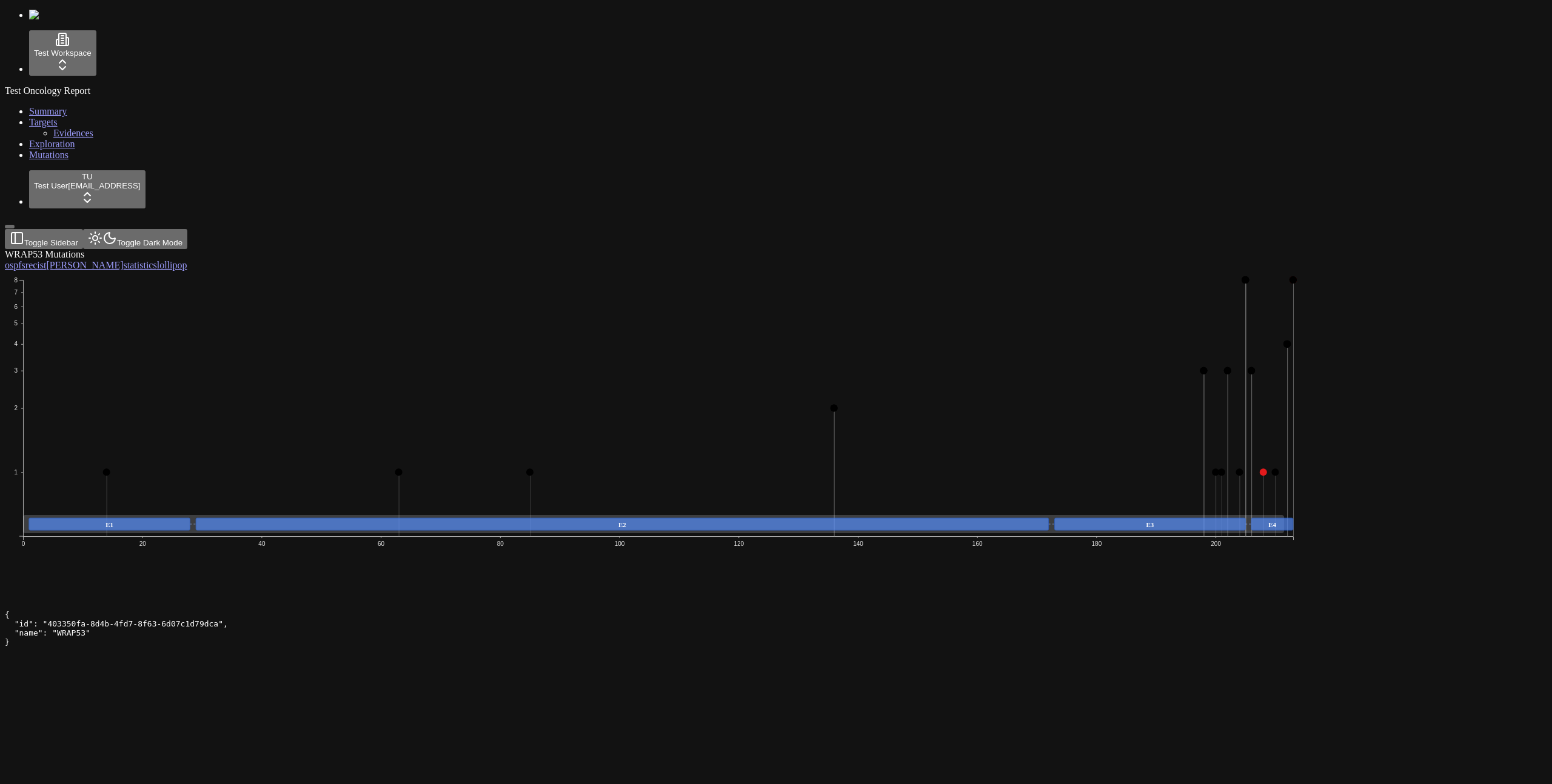
click at [29, 160] on span "Mutations" at bounding box center [49, 155] width 40 height 11
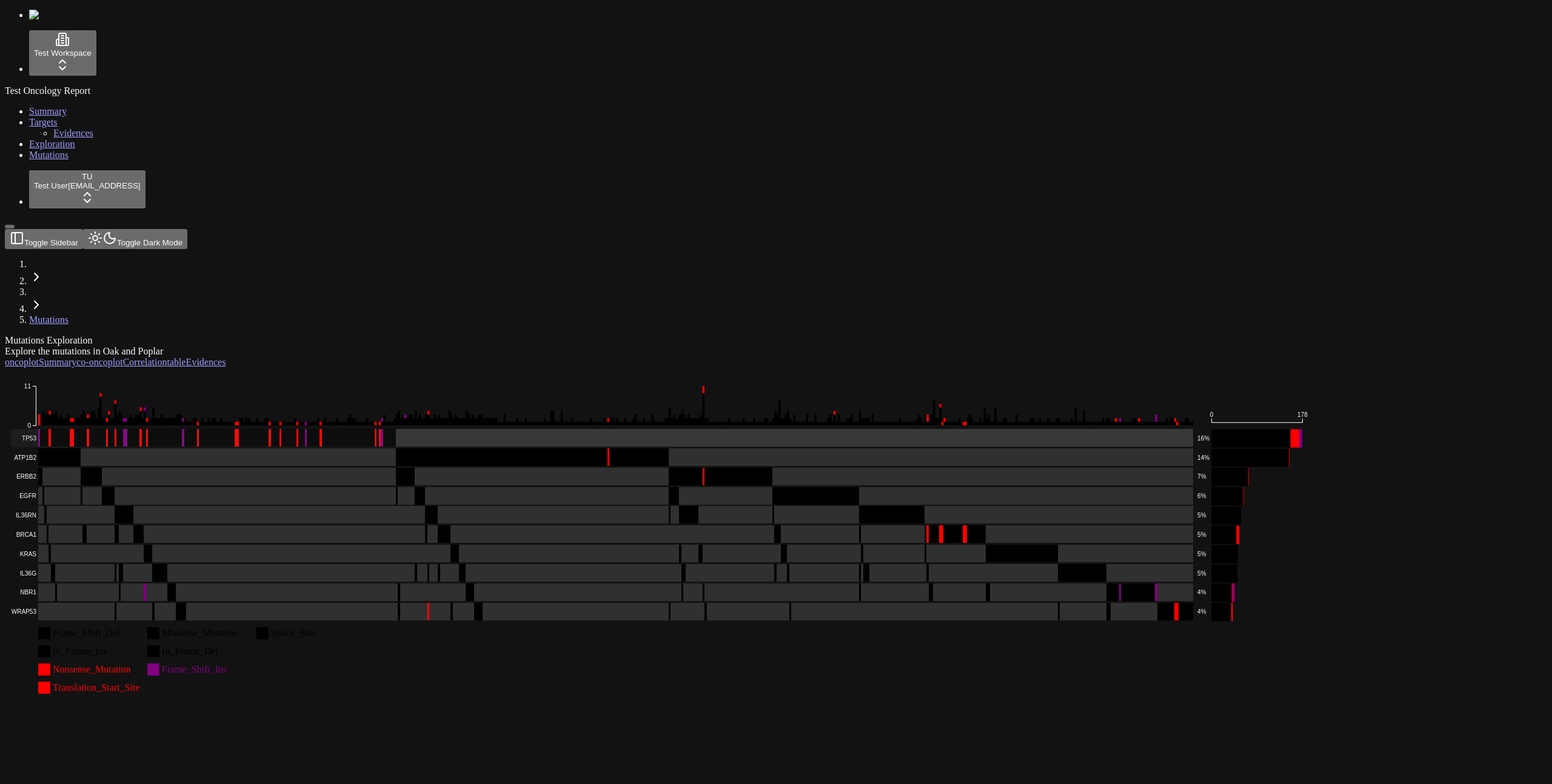
click at [306, 429] on rect at bounding box center [602, 438] width 1184 height 19
click at [322, 449] on rect at bounding box center [602, 457] width 1184 height 19
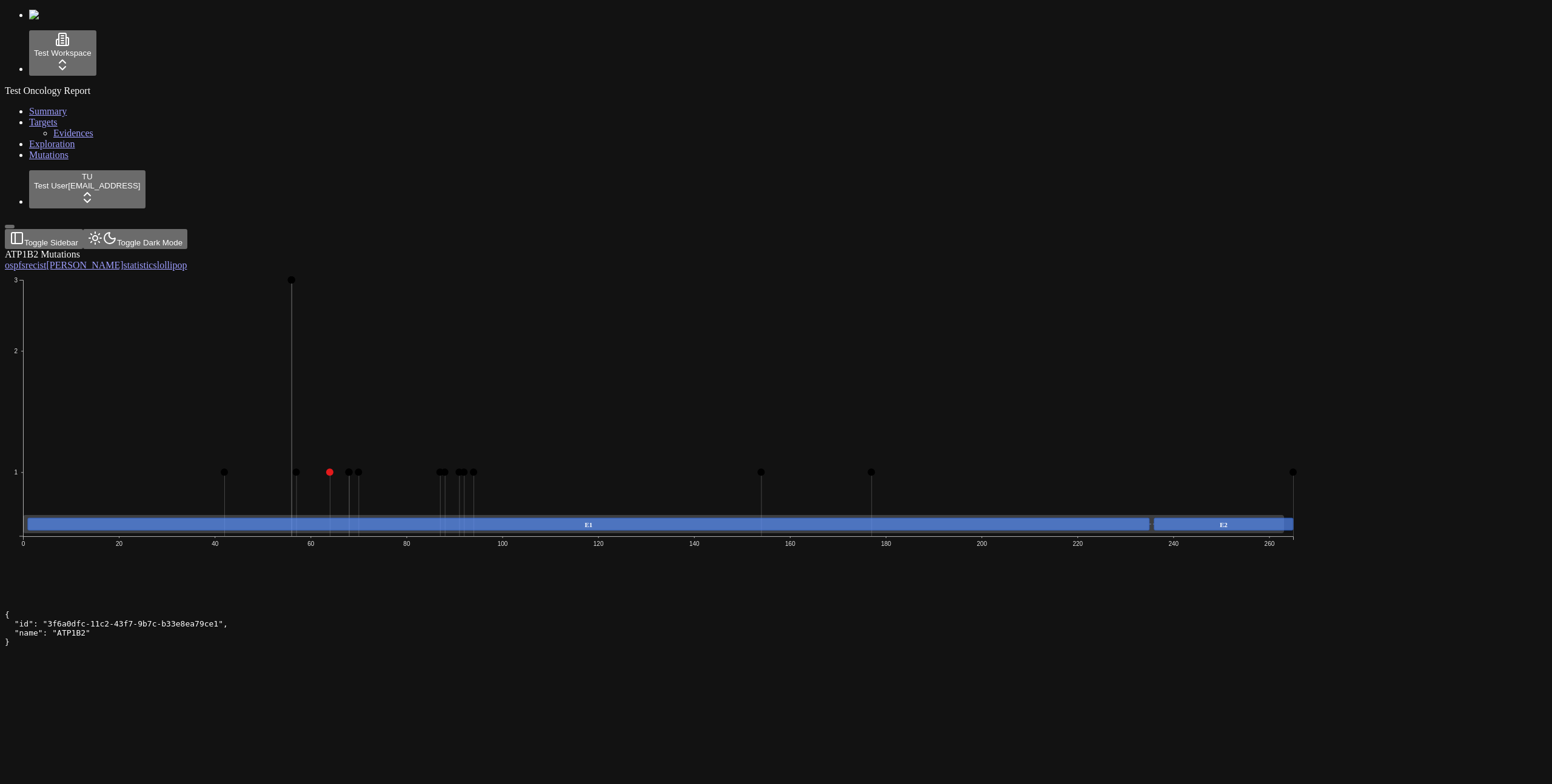
click at [513, 271] on icon "1 2 3 0 20 40 60 80 100 120 140 160 180 200 220 240 260 E1 E2" at bounding box center [658, 435] width 1308 height 329
click at [62, 160] on link "Mutations" at bounding box center [49, 155] width 40 height 11
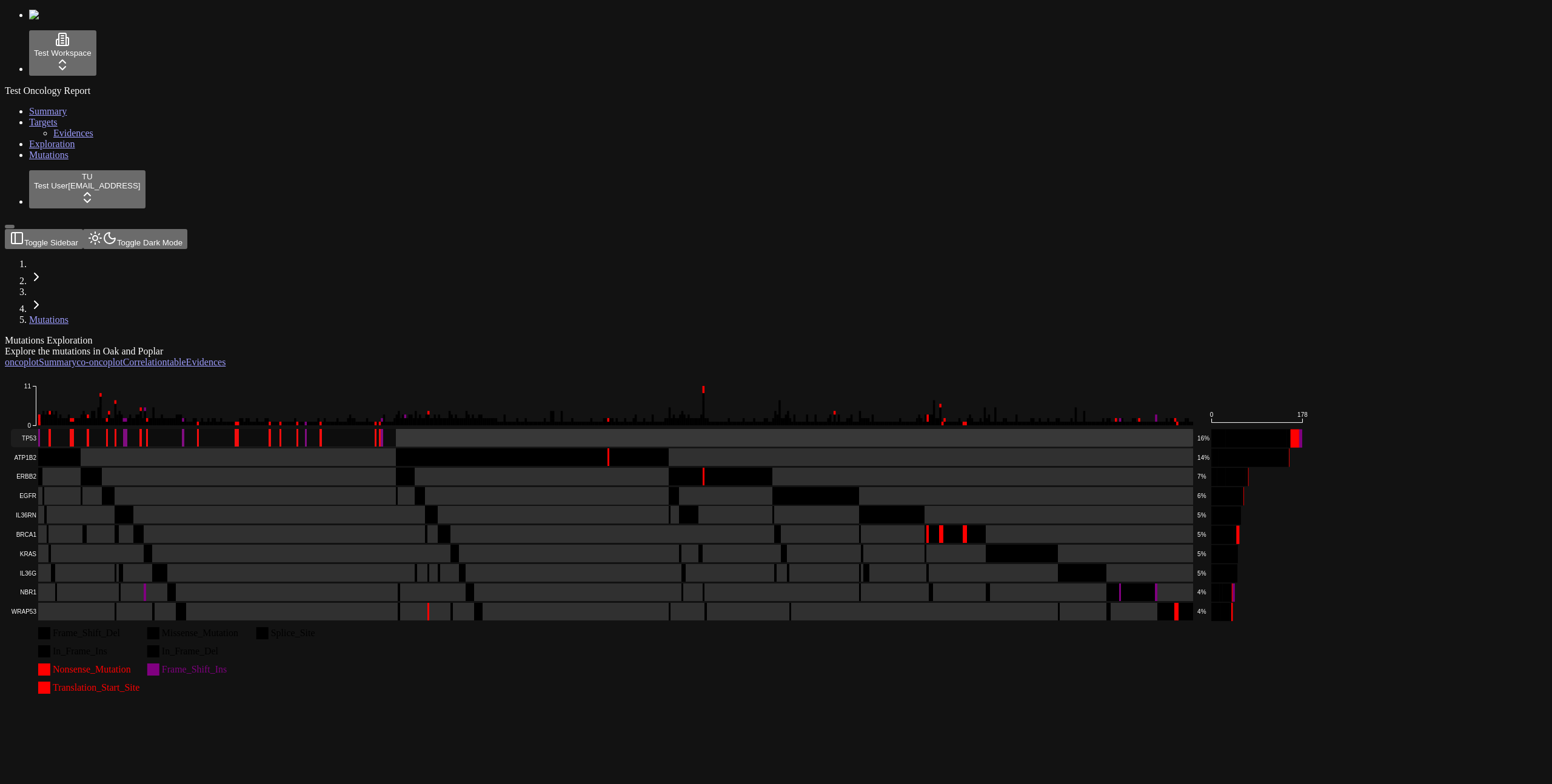
click at [261, 429] on rect at bounding box center [602, 438] width 1184 height 19
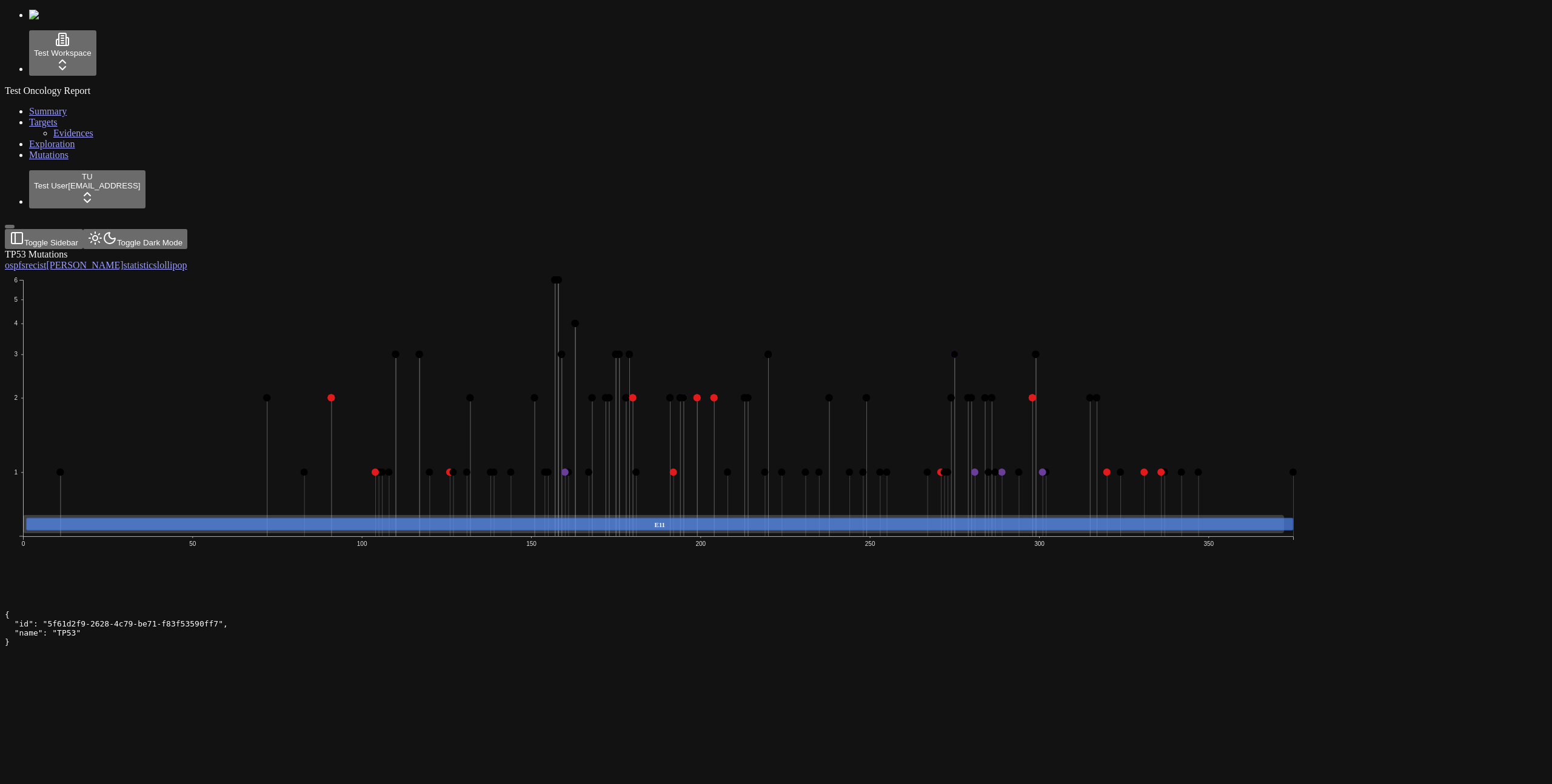
click at [931, 320] on icon "1 2 3 4 5 6 0 50 100 150 200 250 300 350 E11" at bounding box center [658, 435] width 1308 height 329
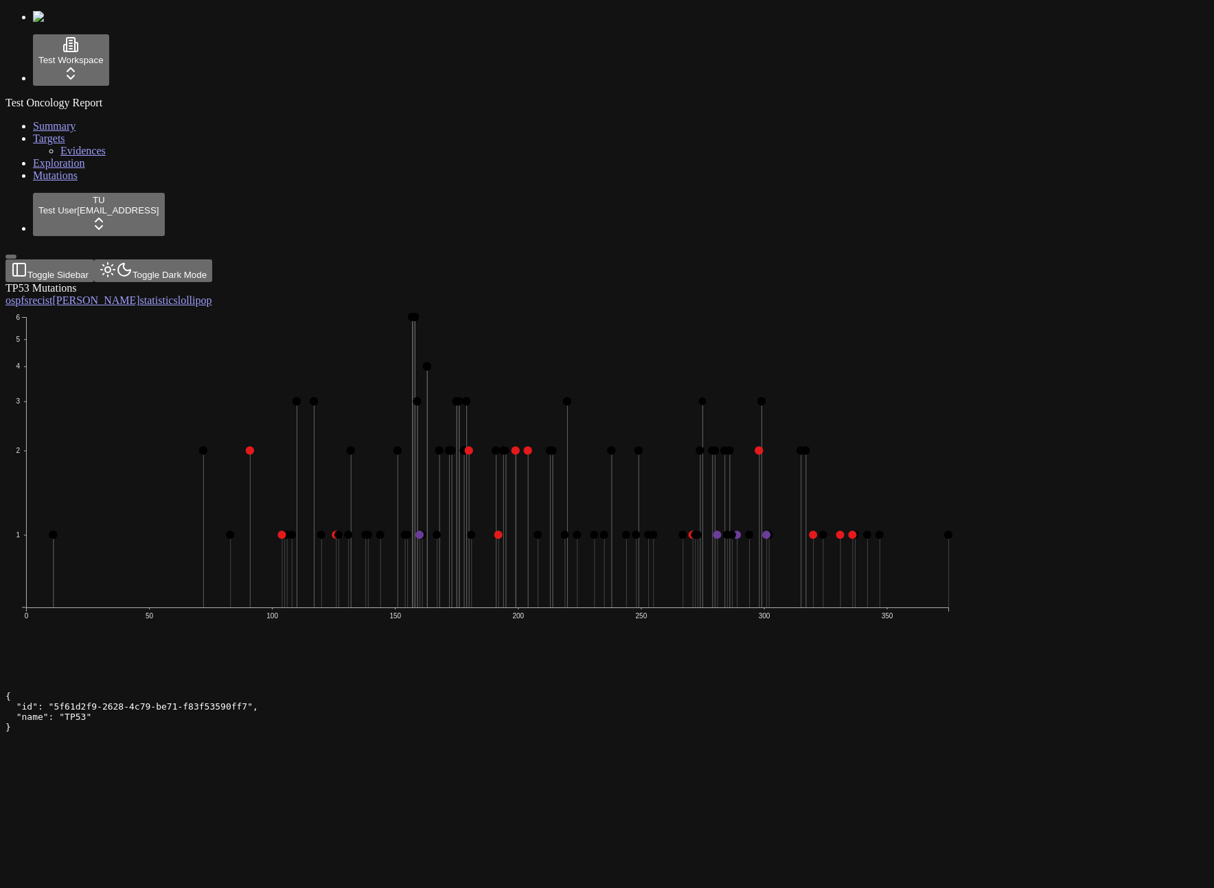
click at [969, 310] on icon "1 2 3 4 5 6 0 50 100 150 200 250 300 350" at bounding box center [487, 493] width 964 height 373
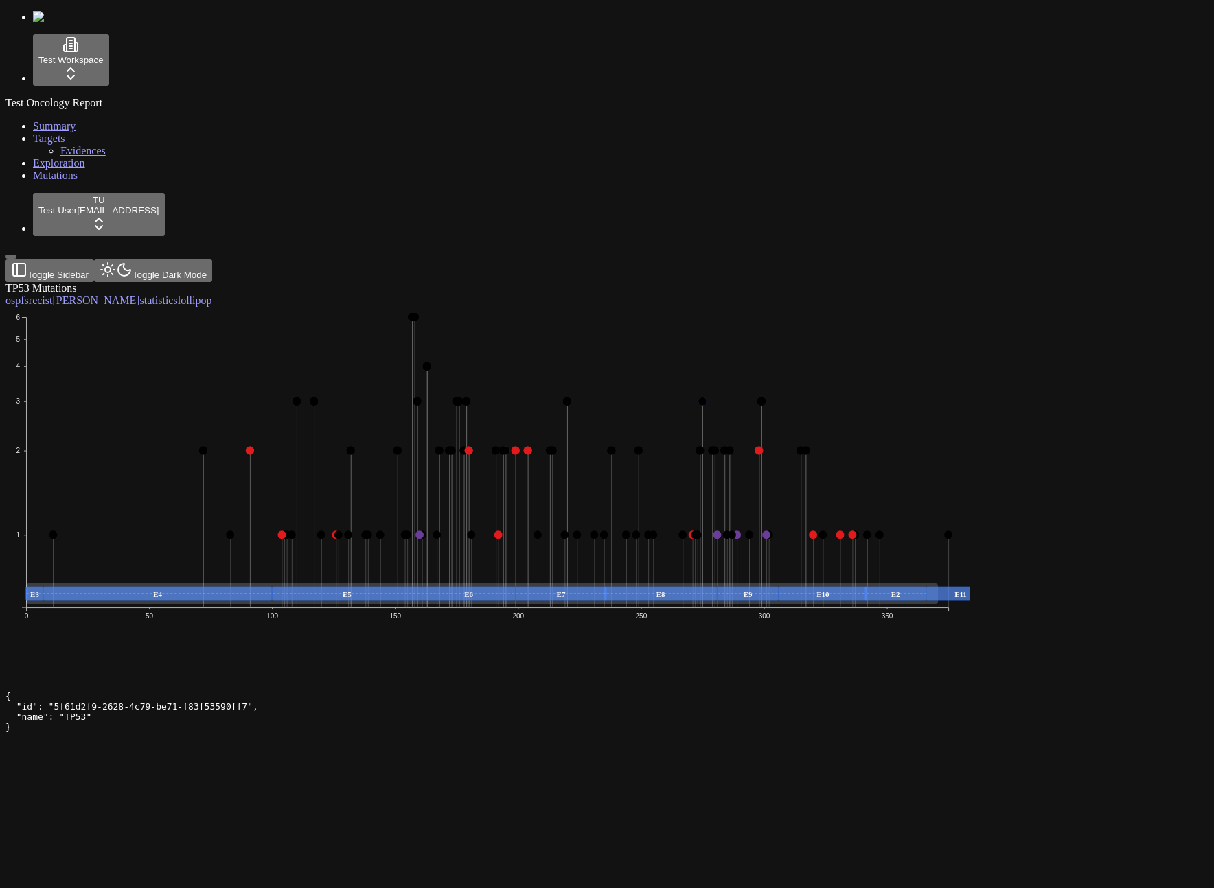
click at [480, 307] on icon "1 2 3 4 5 6 0 50 100 150 200 250 300 350 E2 E3 E4 E5 E6 E7 E8 E9 E10 E11" at bounding box center [487, 493] width 964 height 373
click at [399, 379] on icon "1 2 3 4 5 6 0 50 100 150 200 250 300 350 E2 E3 E4 E5 E6 E7 E8 E9 E10 E11" at bounding box center [487, 493] width 964 height 373
click at [501, 540] on div "1 2 3 4 5 6 0 50 100 150 200 250 300 350 E2 E3 E4 E5 E6 E7 E8 E9 E10 E11" at bounding box center [540, 494] width 1071 height 375
click at [638, 307] on icon "1 2 3 4 5 6 0 50 100 150 200 250 300 350 E2 E3 E4 E5 E6 E7 E8 E9 E10 E11" at bounding box center [487, 493] width 964 height 373
click at [883, 307] on icon "1 2 3 4 5 6 0 50 100 150 200 250 300 350 E2 E3 E4 E5 E6 E7 E8 E9 E10 E11" at bounding box center [487, 493] width 964 height 373
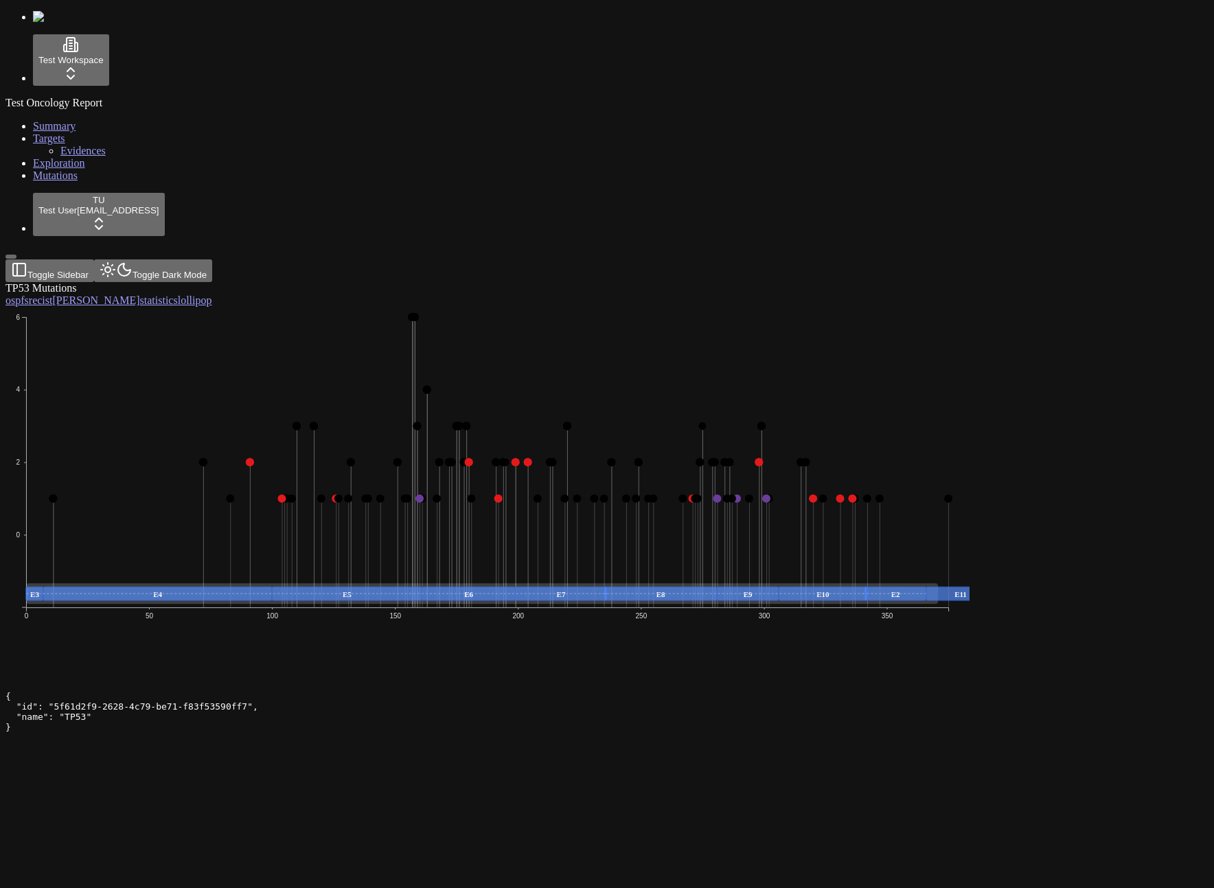
click at [329, 332] on icon "0 2 4 6 0 50 100 150 200 250 300 350 E2 E3 E4 E5 E6 E7 E8 E9 E10 E11" at bounding box center [487, 493] width 964 height 373
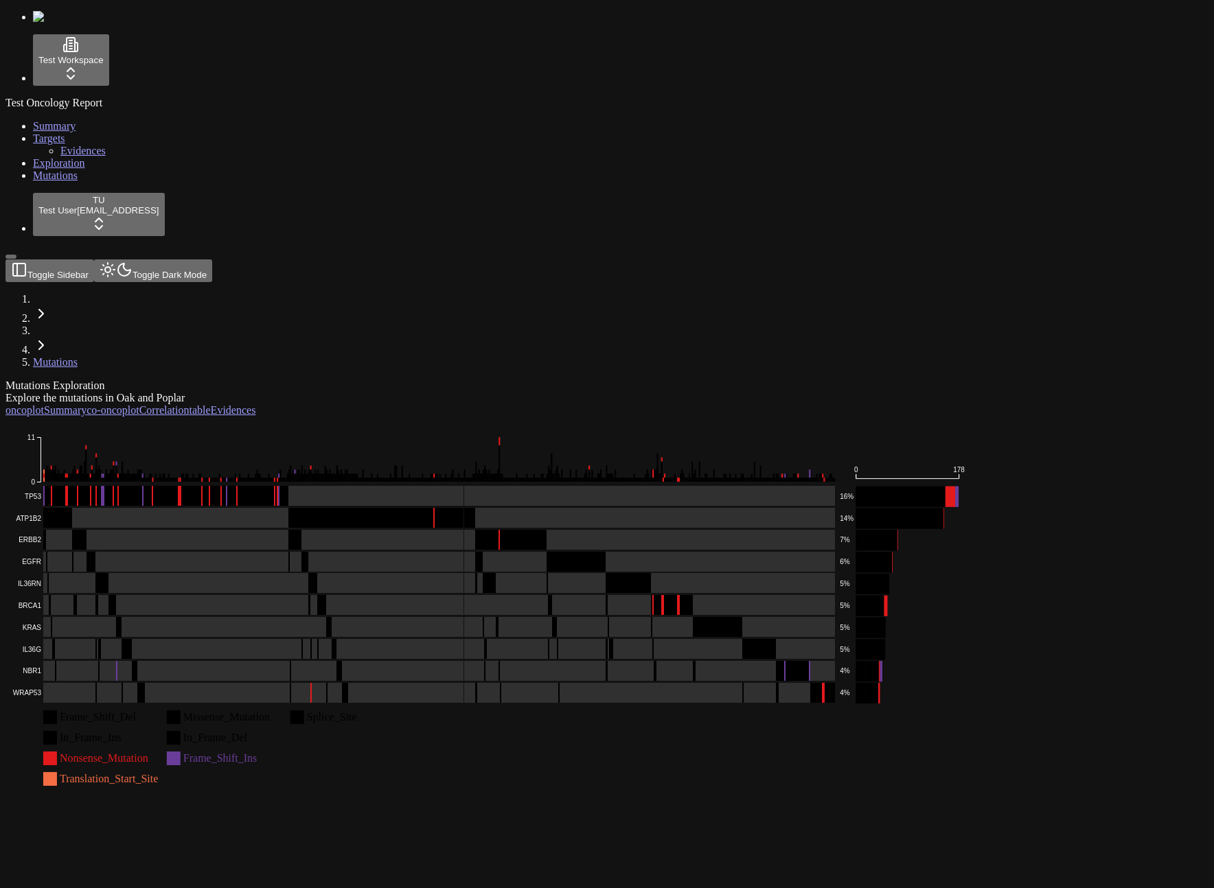
click at [557, 697] on div "Mutations Exploration Explore the mutations in Oak and Poplar oncoplot Summary …" at bounding box center [540, 586] width 1071 height 413
click at [835, 683] on rect at bounding box center [423, 693] width 823 height 21
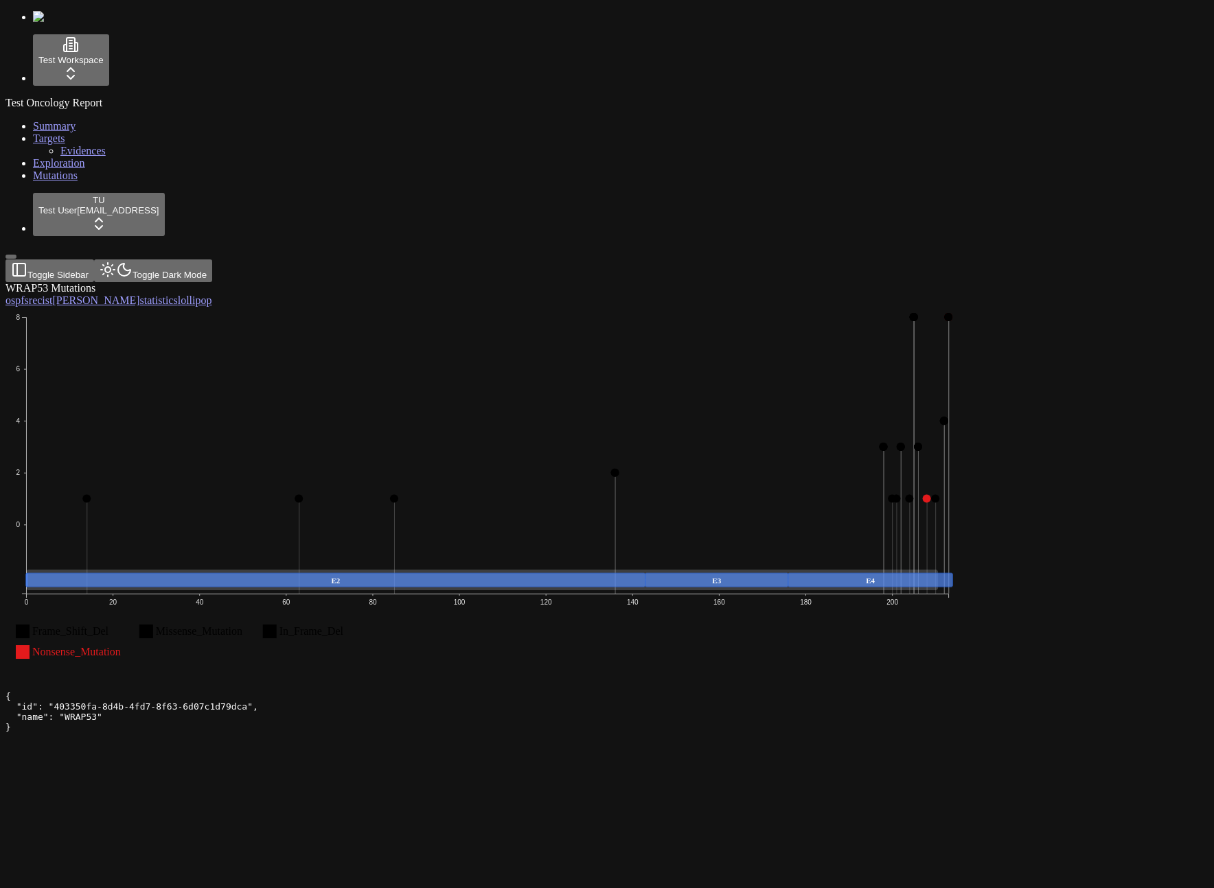
drag, startPoint x: 91, startPoint y: 367, endPoint x: 148, endPoint y: 380, distance: 58.6
click at [91, 182] on div "Test Oncology Report Summary Targets Evidences Exploration Mutations" at bounding box center [606, 139] width 1203 height 85
click at [969, 307] on icon "Frame_Shift_Del Missense_Mutation In_Frame_Del Nonsense_Mutation 0 2 4 6 8 0 20…" at bounding box center [487, 493] width 964 height 373
click at [923, 443] on circle at bounding box center [918, 447] width 8 height 8
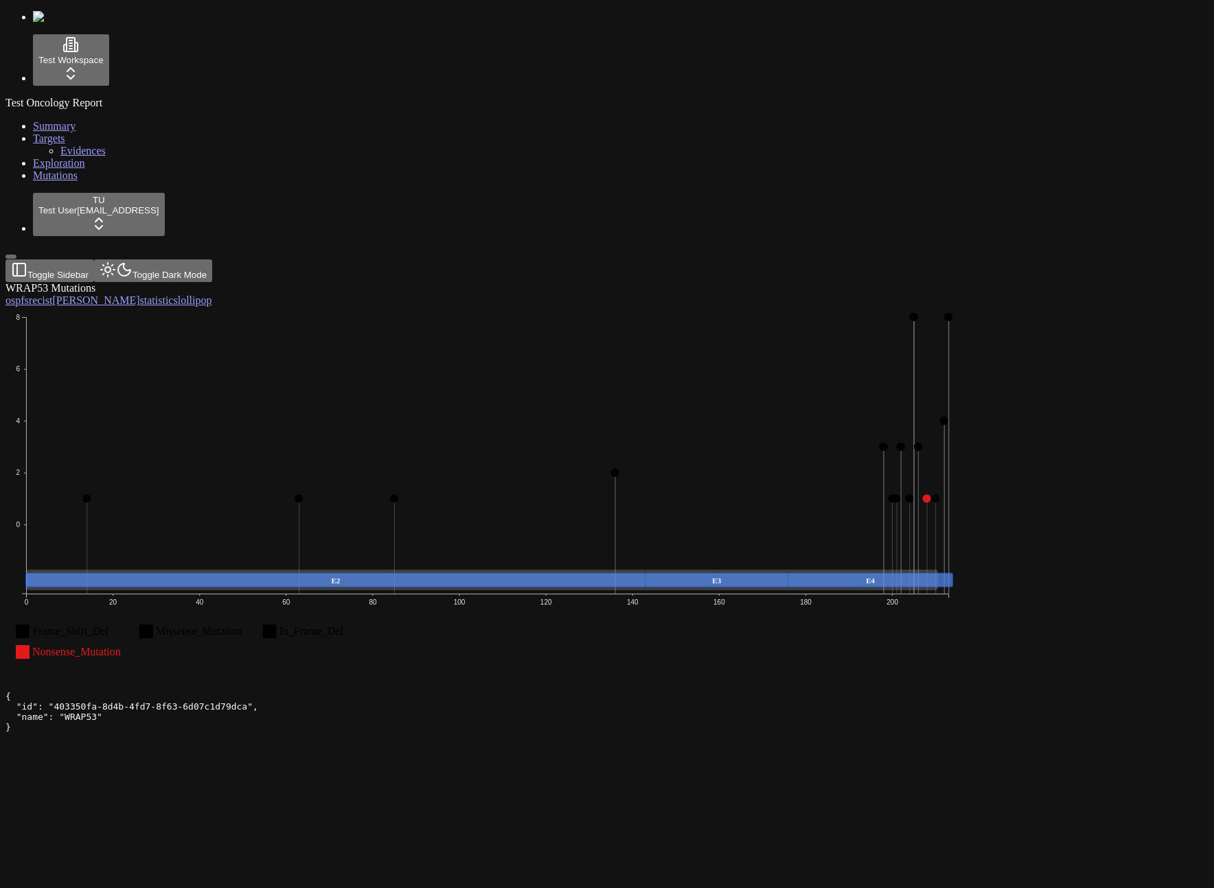
click at [923, 443] on circle at bounding box center [918, 447] width 8 height 8
click at [646, 384] on icon "Frame_Shift_Del Missense_Mutation In_Frame_Del Nonsense_Mutation 0 2 4 6 8 0 20…" at bounding box center [487, 493] width 964 height 373
click at [344, 625] on text "In_Frame_Del" at bounding box center [311, 631] width 65 height 12
click at [277, 625] on rect at bounding box center [270, 632] width 14 height 14
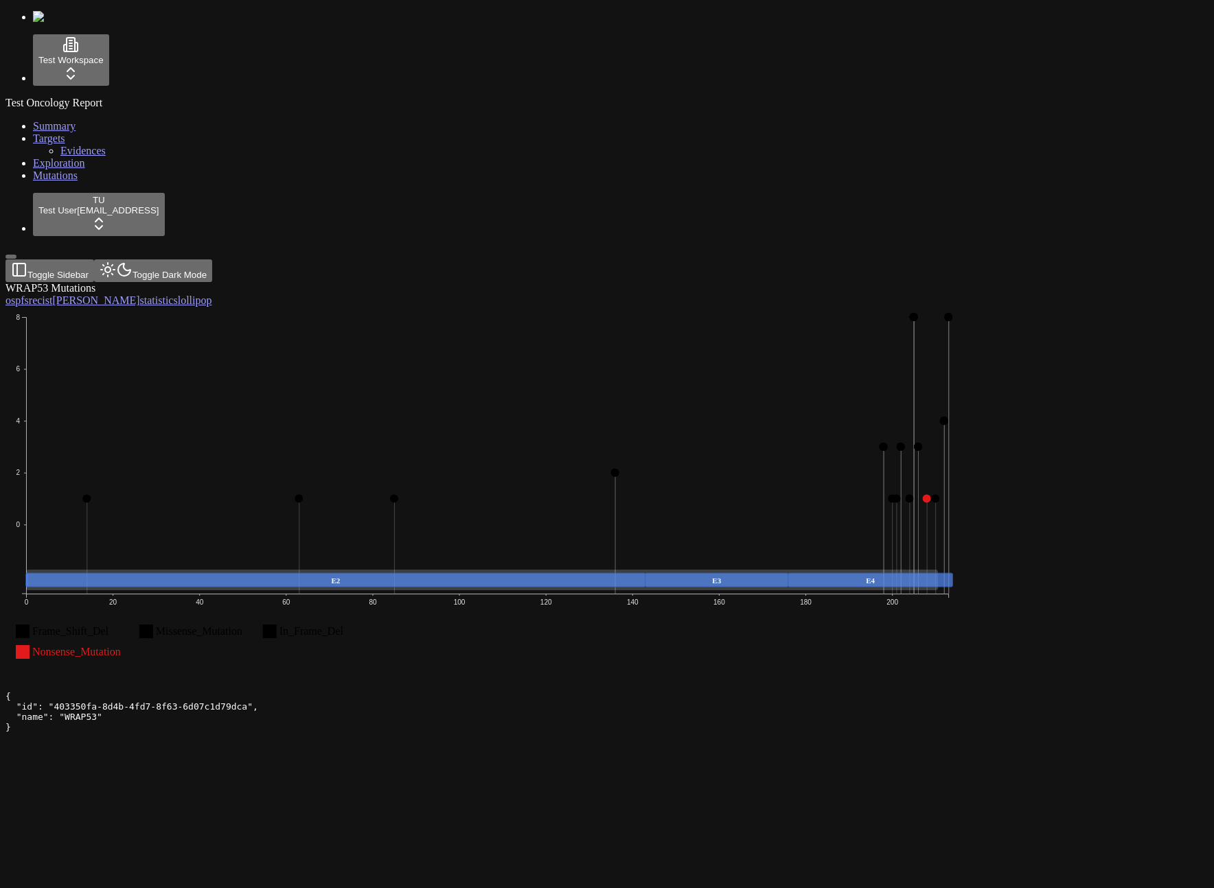
click at [277, 625] on rect at bounding box center [270, 632] width 14 height 14
click at [531, 307] on icon "Frame_Shift_Del Missense_Mutation In_Frame_Del Nonsense_Mutation 0 2 4 6 8 0 20…" at bounding box center [487, 493] width 964 height 373
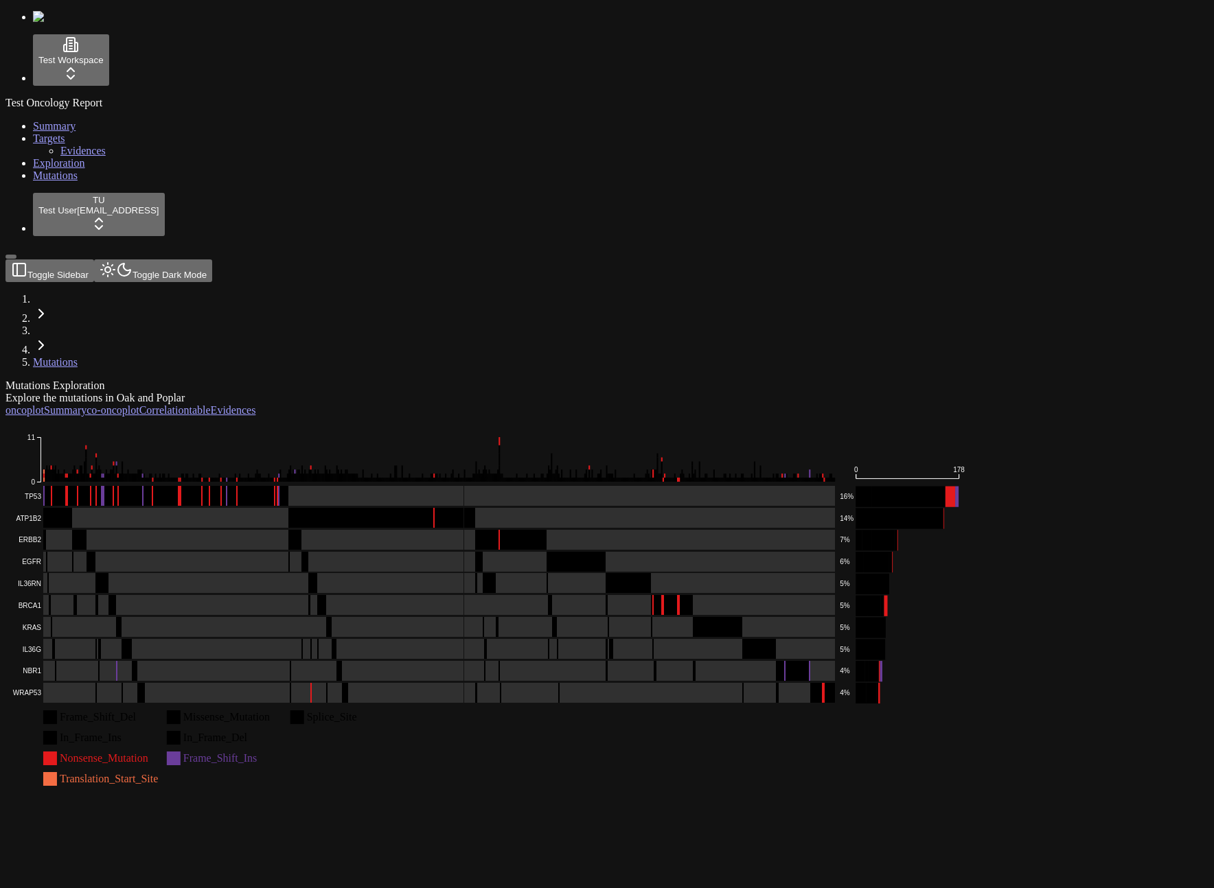
click at [399, 380] on div "Mutations Exploration Explore the mutations in Oak and Poplar" at bounding box center [540, 392] width 1071 height 25
click at [775, 486] on rect at bounding box center [423, 496] width 823 height 21
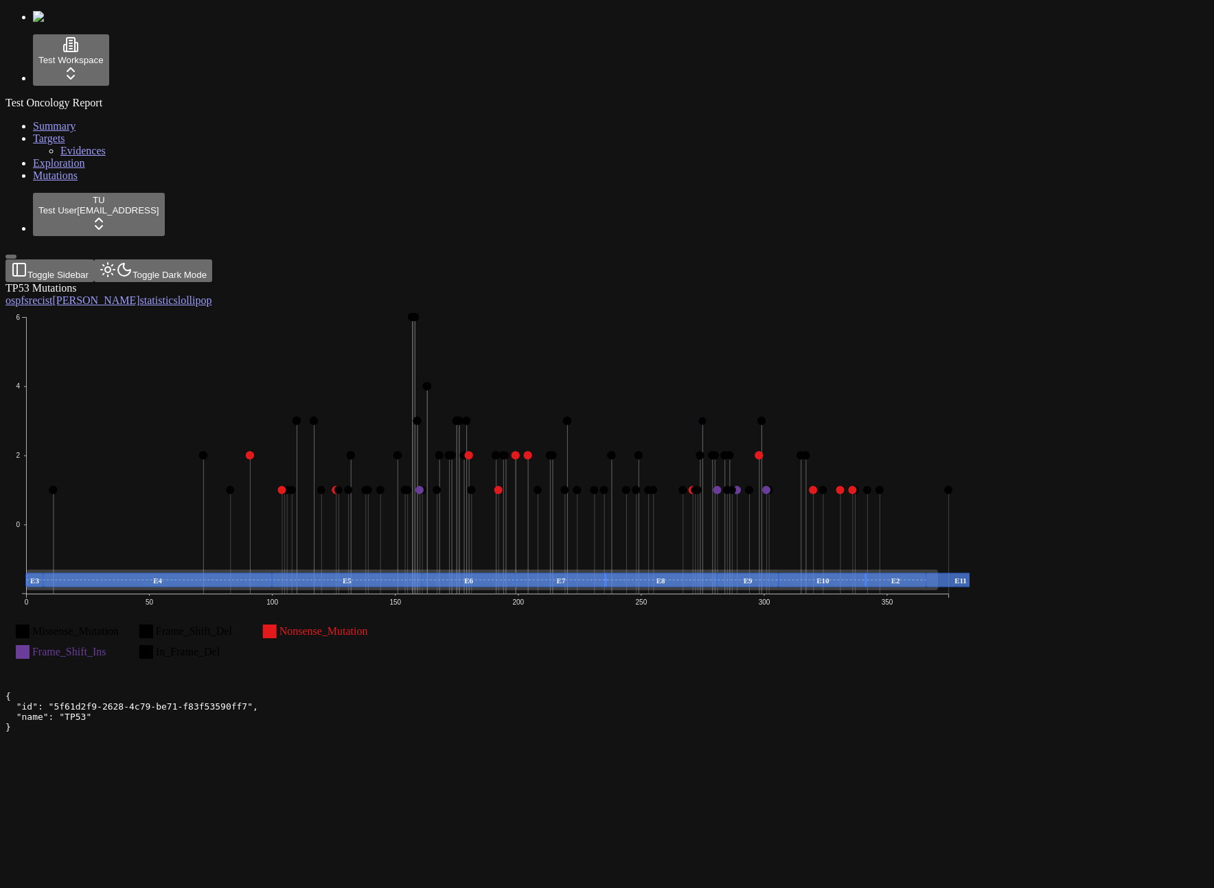
click at [978, 675] on div "TP53 Mutations os pfs recist [PERSON_NAME] statistics lollipop Missense_Mutatio…" at bounding box center [540, 482] width 1071 height 400
click at [443, 569] on div "TP53 Mutations os pfs recist [PERSON_NAME] statistics lollipop Missense_Mutatio…" at bounding box center [540, 482] width 1071 height 400
drag, startPoint x: 349, startPoint y: 472, endPoint x: 325, endPoint y: 373, distance: 102.2
click at [332, 352] on icon "Missense_Mutation Frame_Shift_Del Nonsense_Mutation Frame_Shift_Ins In_Frame_De…" at bounding box center [487, 493] width 964 height 373
click at [106, 646] on text "Frame_Shift_Ins" at bounding box center [69, 652] width 74 height 12
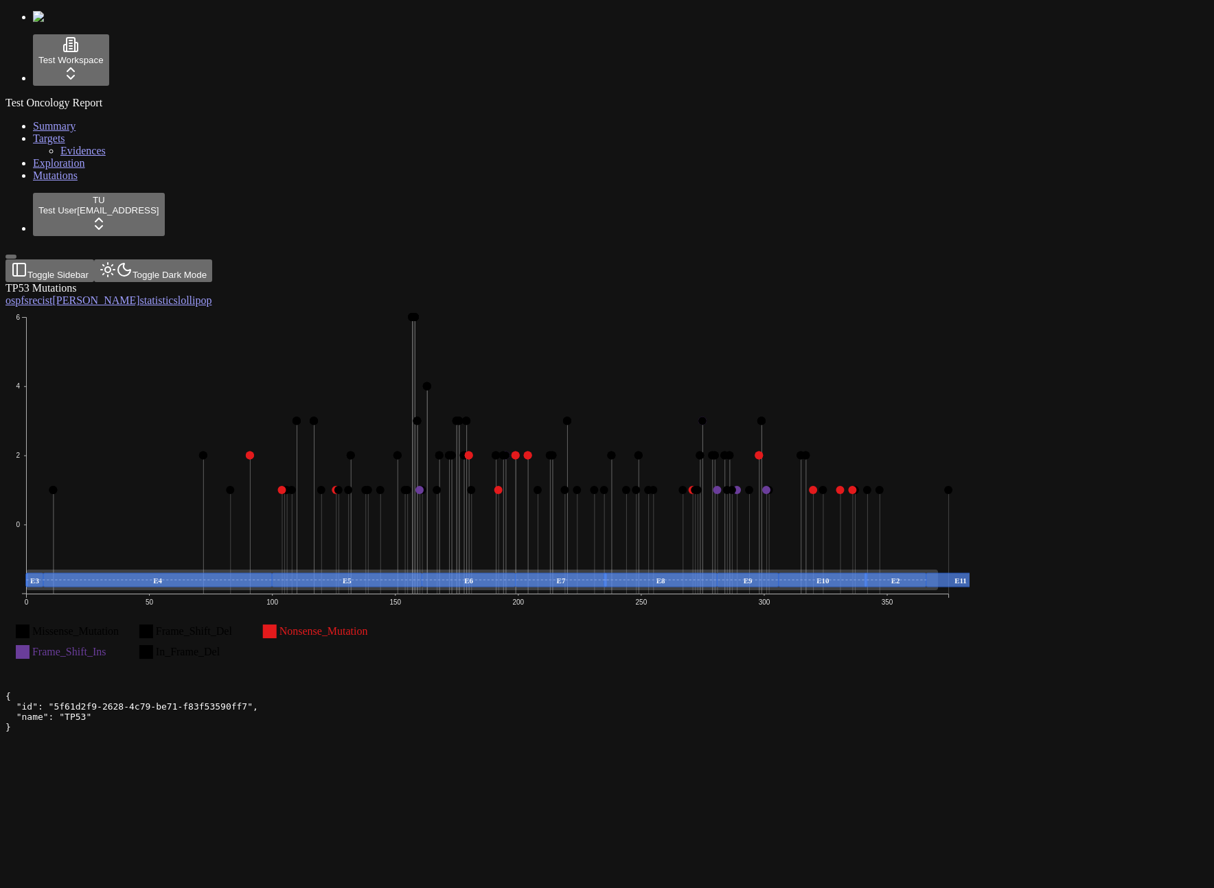
click at [220, 449] on icon "Missense_Mutation Frame_Shift_Del Nonsense_Mutation Frame_Shift_Ins In_Frame_De…" at bounding box center [487, 493] width 964 height 373
click at [221, 450] on icon "Missense_Mutation Frame_Shift_Del Nonsense_Mutation Frame_Shift_Ins In_Frame_De…" at bounding box center [487, 493] width 964 height 373
click at [119, 625] on text "Missense_Mutation" at bounding box center [75, 631] width 86 height 12
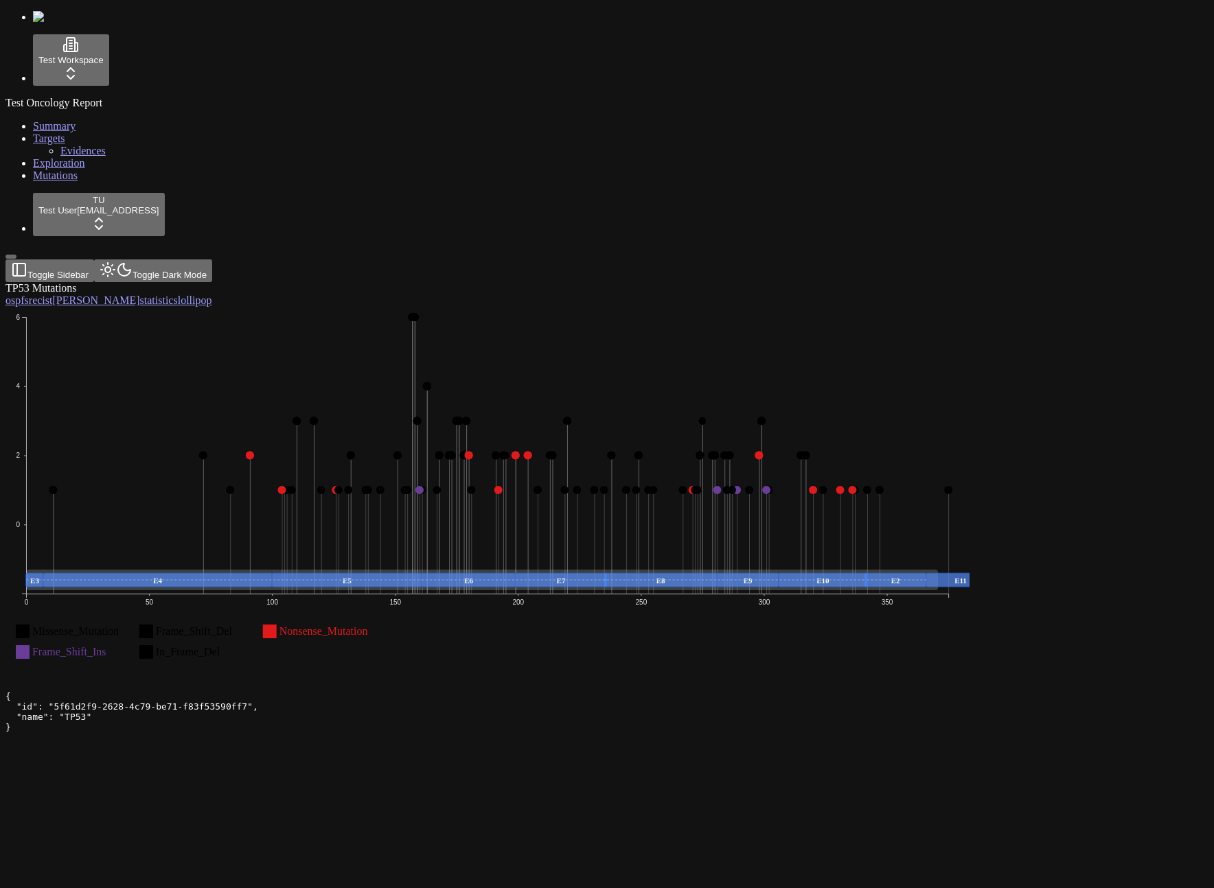
click at [932, 505] on icon "Missense_Mutation Frame_Shift_Del Nonsense_Mutation Frame_Shift_Ins In_Frame_De…" at bounding box center [487, 493] width 964 height 373
click at [500, 373] on icon "Missense_Mutation Frame_Shift_Del Nonsense_Mutation Frame_Shift_Ins In_Frame_De…" at bounding box center [487, 493] width 964 height 373
click at [491, 324] on g "0 2 4 6 0 50 100 150 200 250 300 350 E2 E3 E4 E5 E6 E7 E8 E9 E10 E11" at bounding box center [506, 459] width 980 height 293
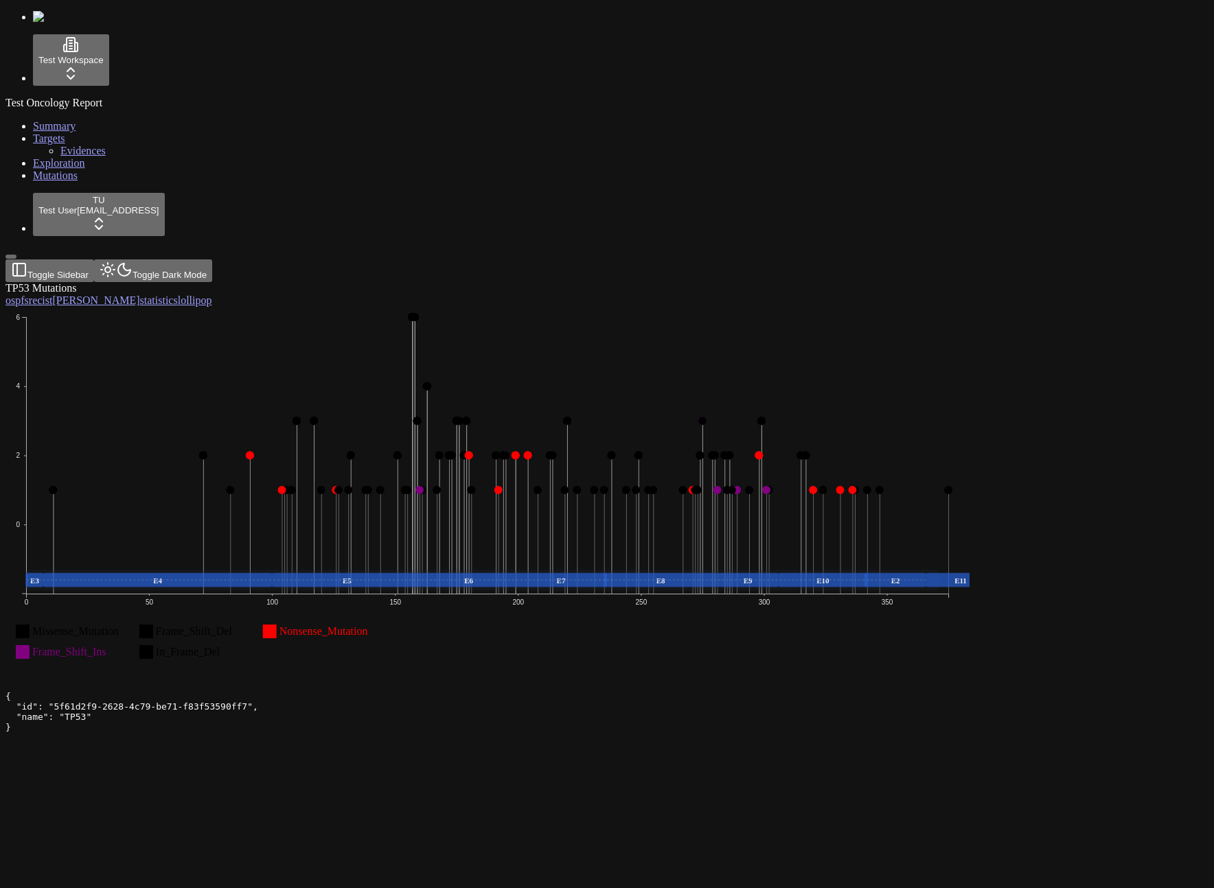
click at [904, 681] on div "TP53 Mutations os pfs recist [PERSON_NAME] statistics lollipop Missense_Mutatio…" at bounding box center [540, 482] width 1071 height 400
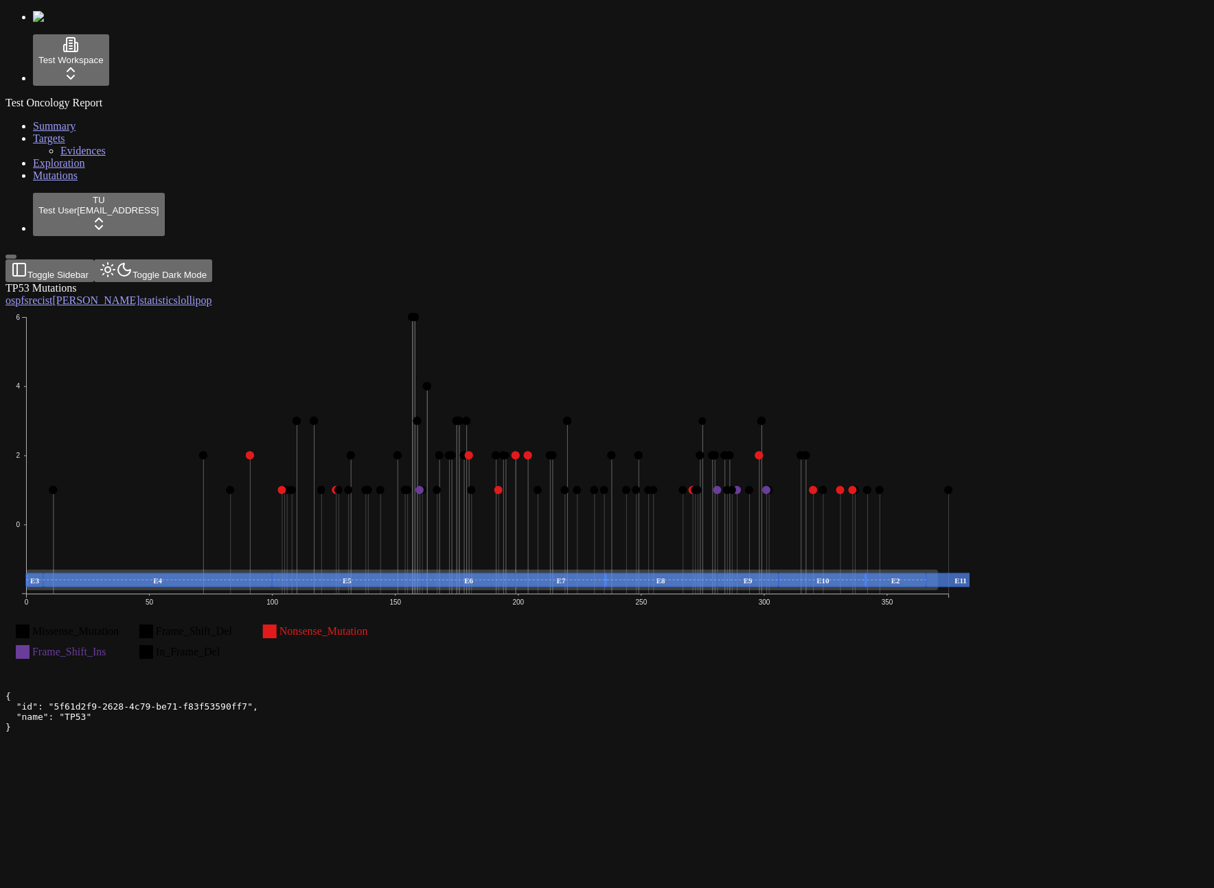
click at [905, 681] on div "TP53 Mutations os pfs recist [PERSON_NAME] statistics lollipop Missense_Mutatio…" at bounding box center [540, 482] width 1071 height 400
click at [938, 642] on div "TP53 Mutations os pfs recist [PERSON_NAME] statistics lollipop Missense_Mutatio…" at bounding box center [540, 482] width 1071 height 400
click at [189, 580] on line at bounding box center [476, 580] width 901 height 0
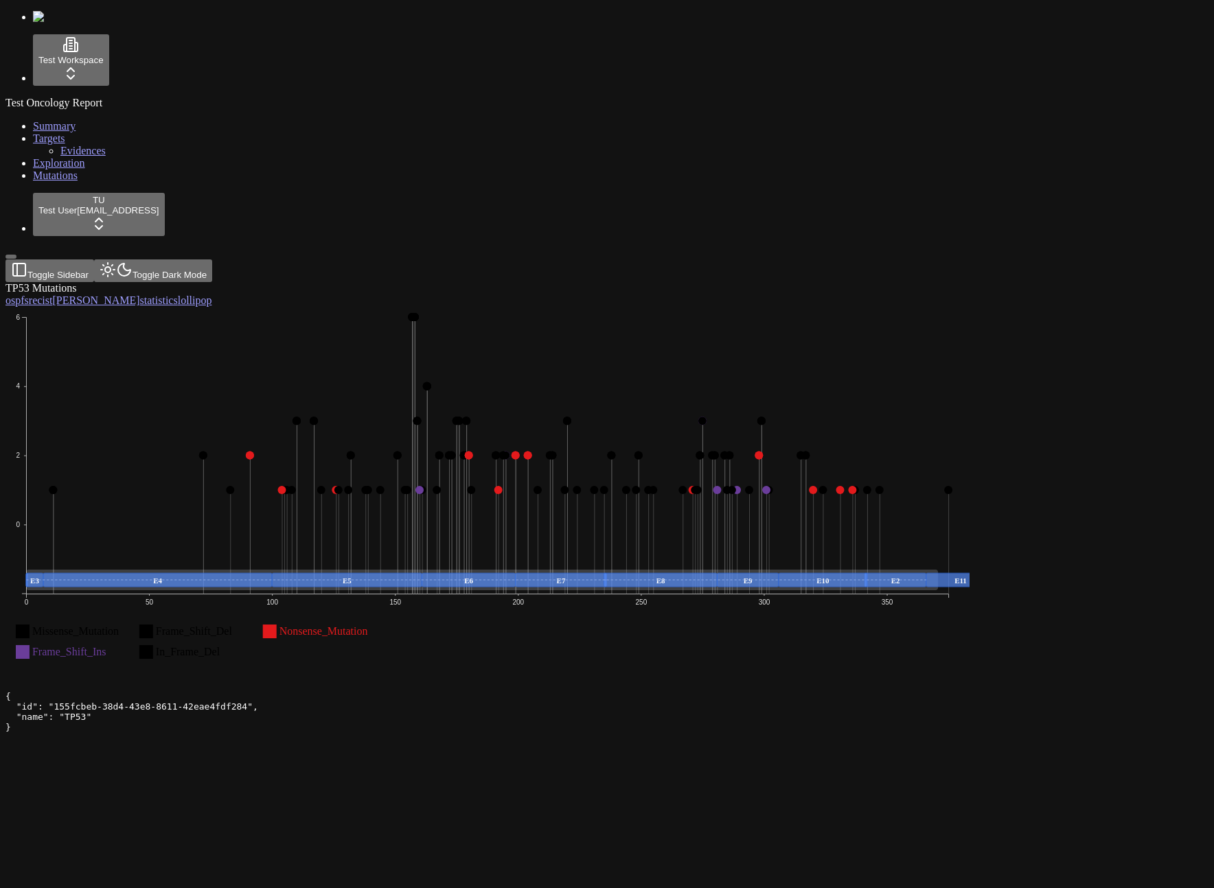
click at [294, 333] on icon "Missense_Mutation Frame_Shift_Del Nonsense_Mutation Frame_Shift_Ins In_Frame_De…" at bounding box center [487, 493] width 964 height 373
click at [969, 413] on icon "Missense_Mutation Frame_Shift_Del Nonsense_Mutation Frame_Shift_Ins In_Frame_De…" at bounding box center [487, 493] width 964 height 373
click at [356, 363] on icon "Missense_Mutation Frame_Shift_Del Nonsense_Mutation Frame_Shift_Ins In_Frame_De…" at bounding box center [487, 493] width 964 height 373
click at [969, 382] on icon "Missense_Mutation Frame_Shift_Del Nonsense_Mutation Frame_Shift_Ins In_Frame_De…" at bounding box center [487, 493] width 964 height 373
drag, startPoint x: 1127, startPoint y: 437, endPoint x: 1122, endPoint y: 431, distance: 7.3
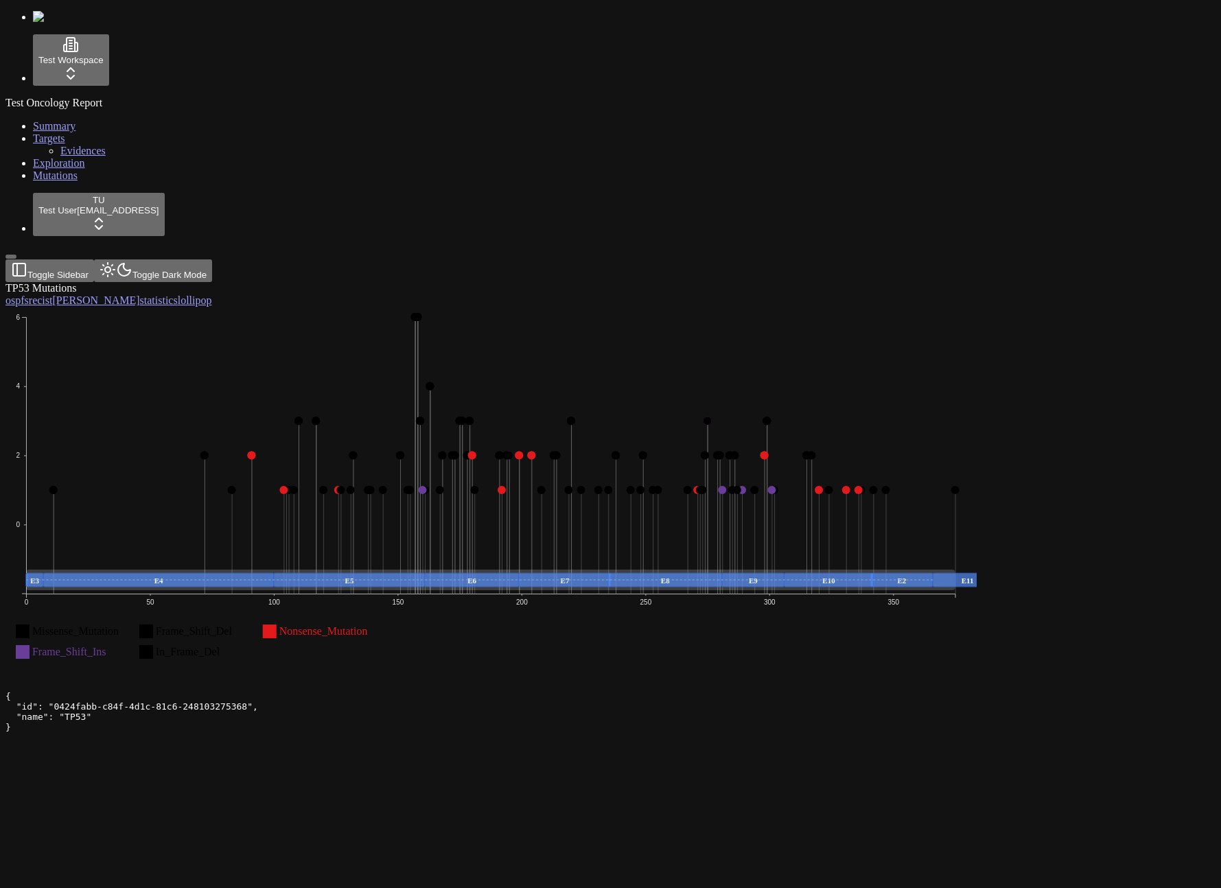
click at [977, 437] on icon "Missense_Mutation Frame_Shift_Del Nonsense_Mutation Frame_Shift_Ins In_Frame_De…" at bounding box center [490, 493] width 971 height 373
click at [460, 307] on icon "Missense_Mutation Frame_Shift_Del Nonsense_Mutation Frame_Shift_Ins In_Frame_De…" at bounding box center [490, 493] width 971 height 373
click at [217, 282] on div "TP53 Mutations" at bounding box center [544, 288] width 1078 height 12
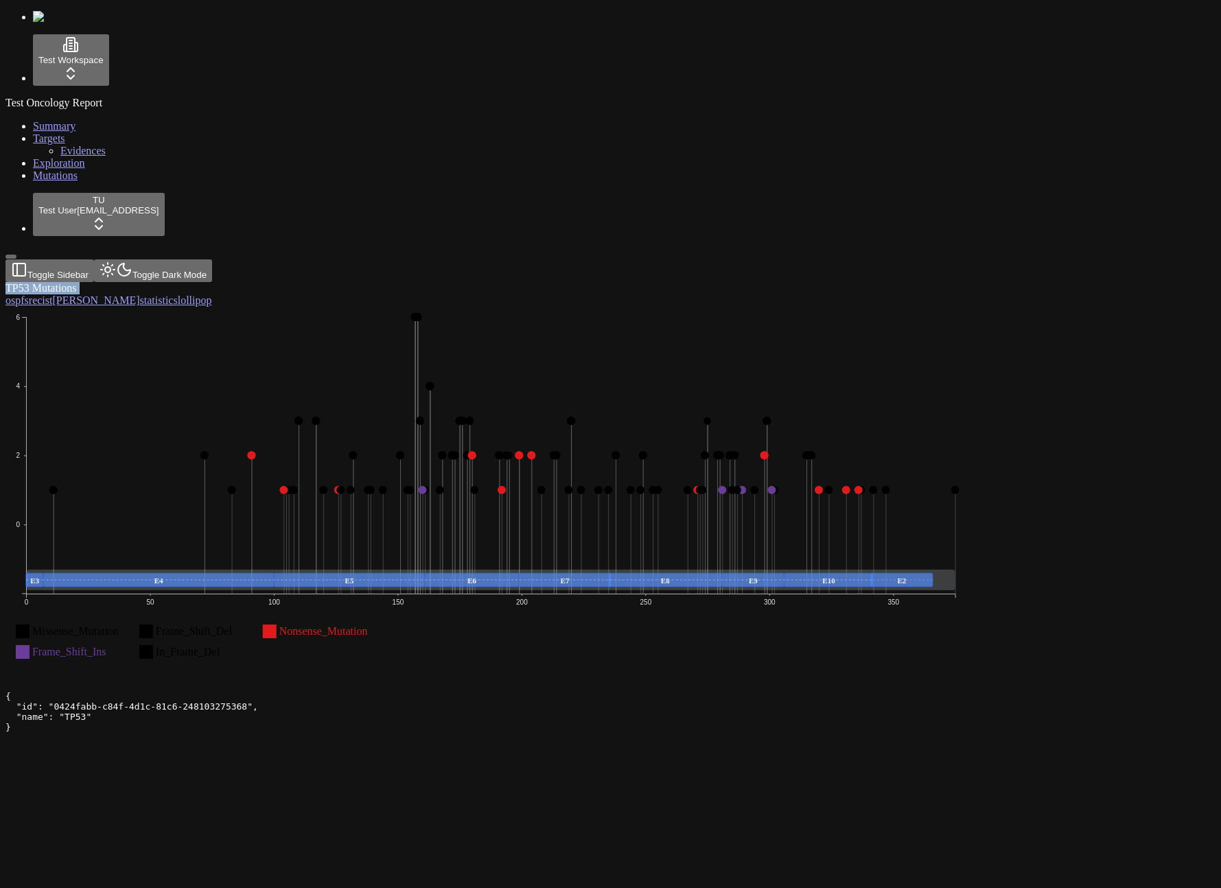
click at [223, 282] on div "TP53 Mutations" at bounding box center [544, 288] width 1078 height 12
drag, startPoint x: 223, startPoint y: 71, endPoint x: 157, endPoint y: 25, distance: 81.3
click at [222, 282] on div "TP53 Mutations" at bounding box center [544, 288] width 1078 height 12
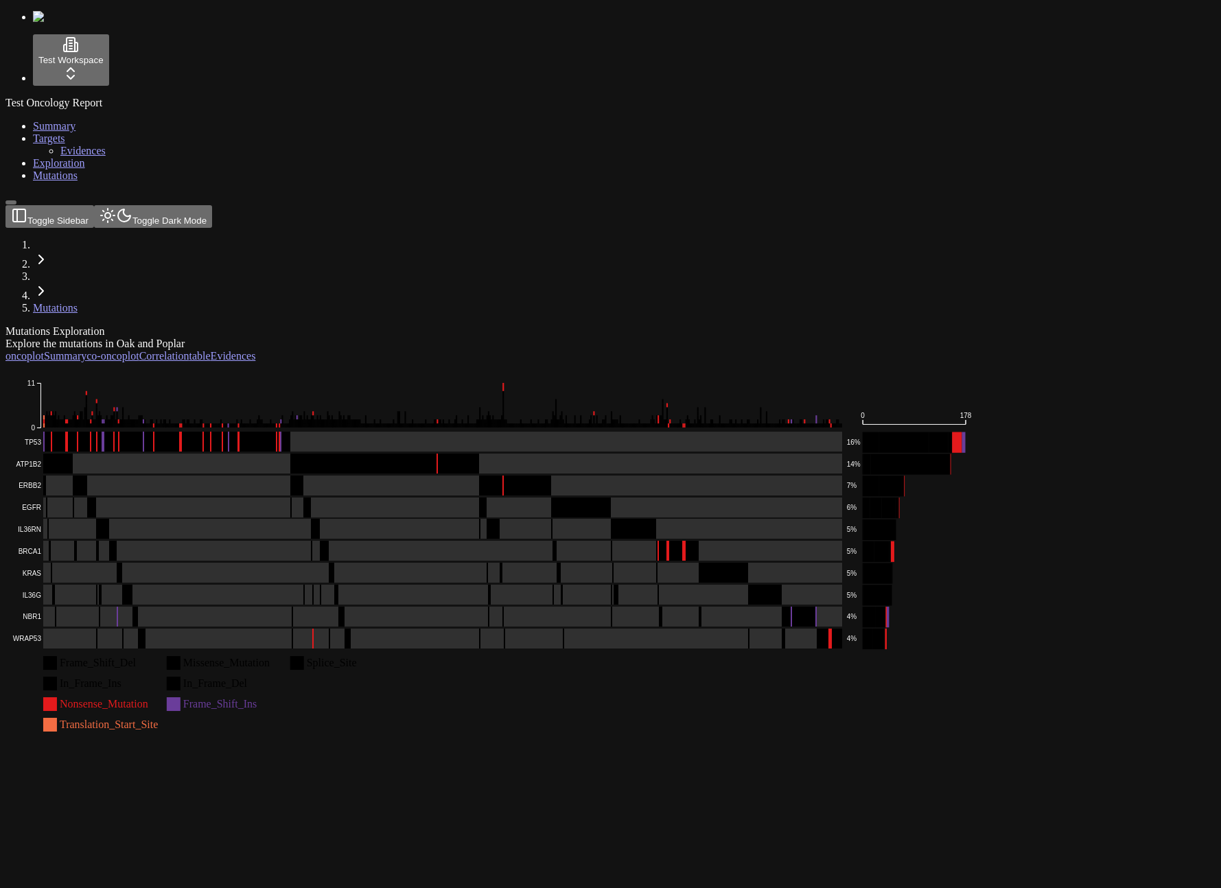
click at [509, 325] on div "Mutations Exploration" at bounding box center [544, 331] width 1078 height 12
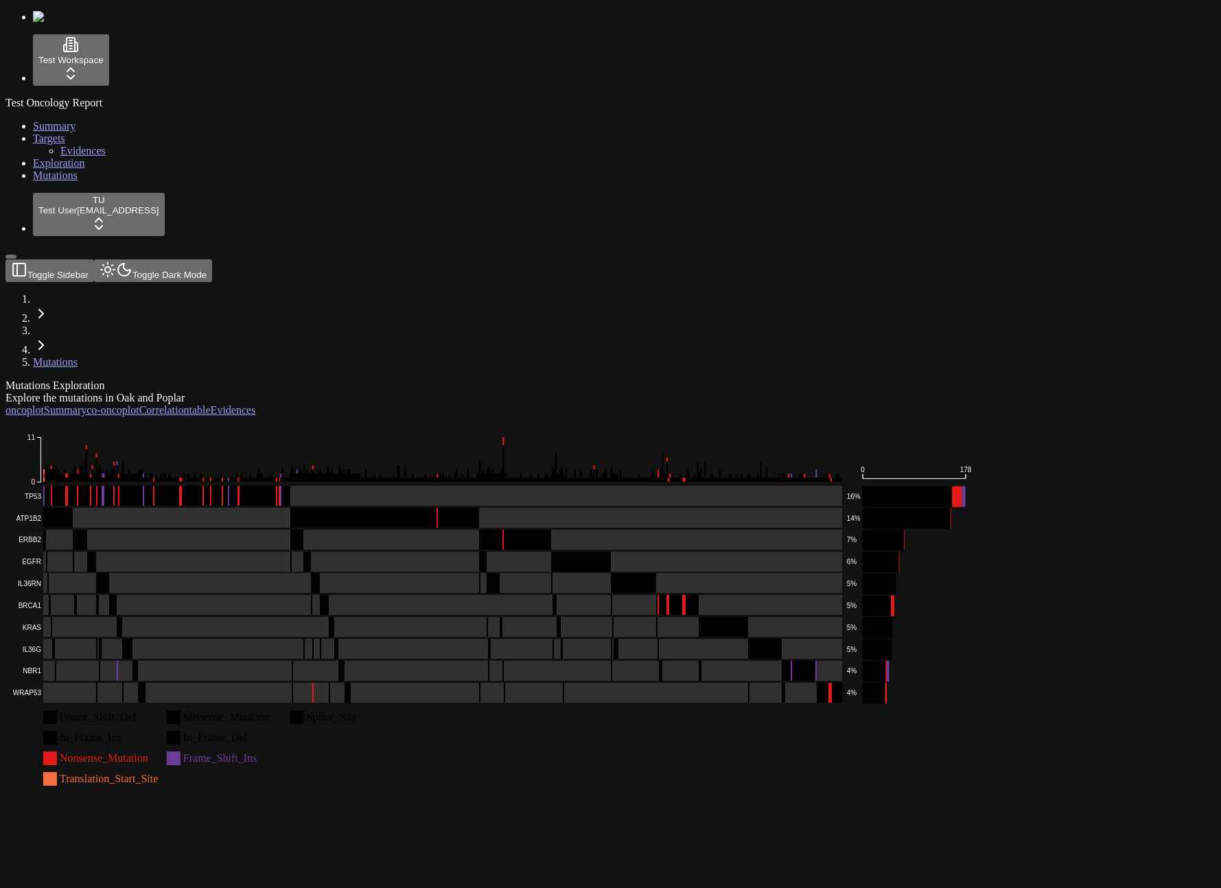
click at [506, 380] on div "Mutations Exploration" at bounding box center [544, 386] width 1078 height 12
click at [505, 380] on div "Mutations Exploration" at bounding box center [544, 386] width 1078 height 12
click at [465, 380] on div "Mutations Exploration Explore the mutations in Oak and Poplar" at bounding box center [544, 392] width 1078 height 25
click at [465, 392] on div "Explore the mutations in Oak and Poplar" at bounding box center [544, 398] width 1078 height 12
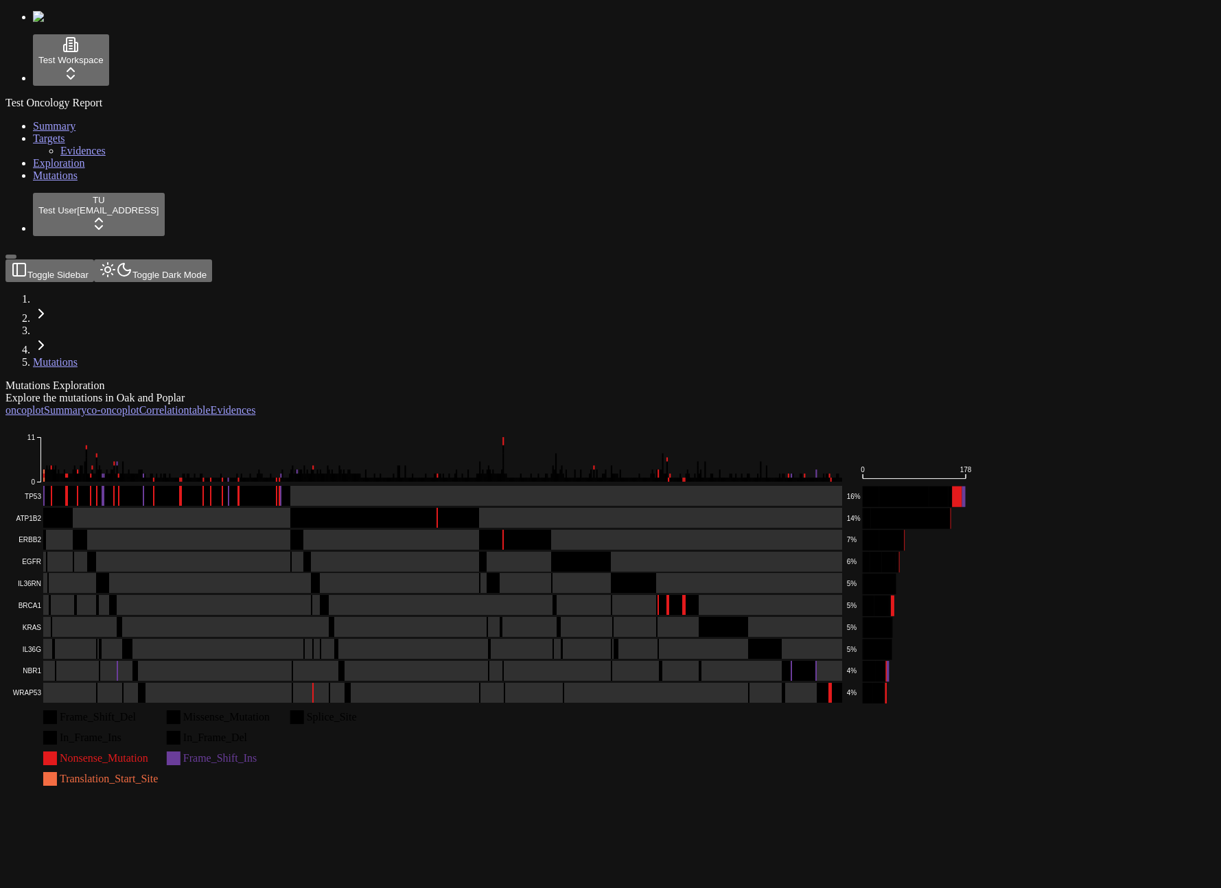
click at [466, 392] on div "Explore the mutations in Oak and Poplar" at bounding box center [544, 398] width 1078 height 12
click at [467, 392] on div "Explore the mutations in Oak and Poplar" at bounding box center [544, 398] width 1078 height 12
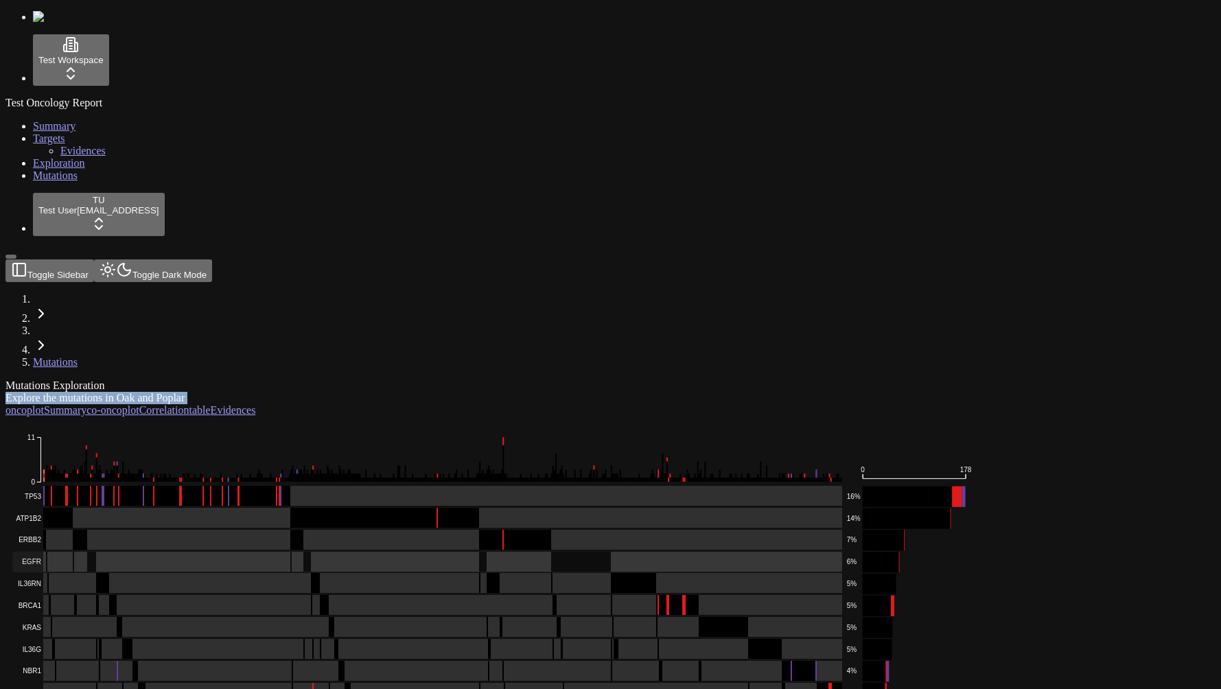
click at [167, 552] on rect at bounding box center [427, 562] width 831 height 21
